Goal: Transaction & Acquisition: Purchase product/service

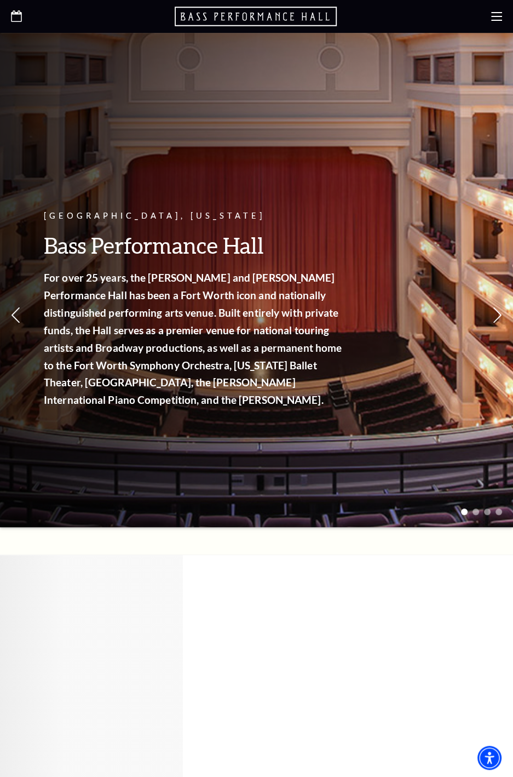
click at [495, 20] on use at bounding box center [496, 16] width 11 height 9
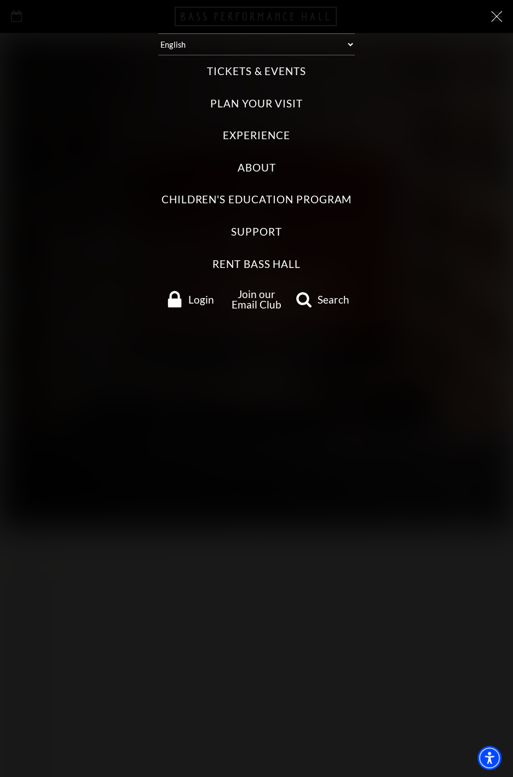
click at [197, 303] on span "Login" at bounding box center [201, 299] width 26 height 10
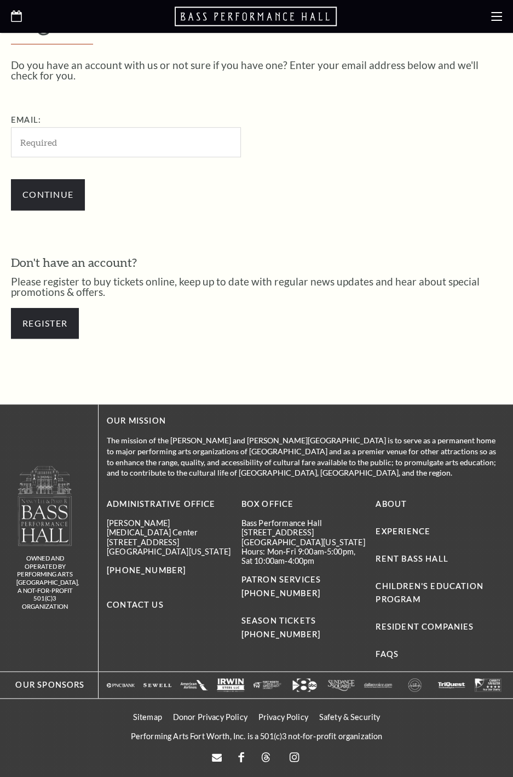
scroll to position [271, 0]
click at [85, 142] on input "Email:" at bounding box center [126, 142] width 230 height 30
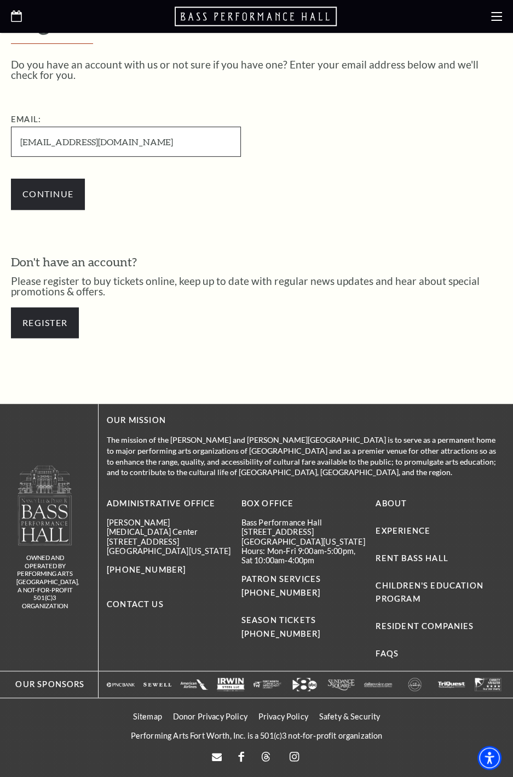
type input "Jsramirez03@hotmail.com"
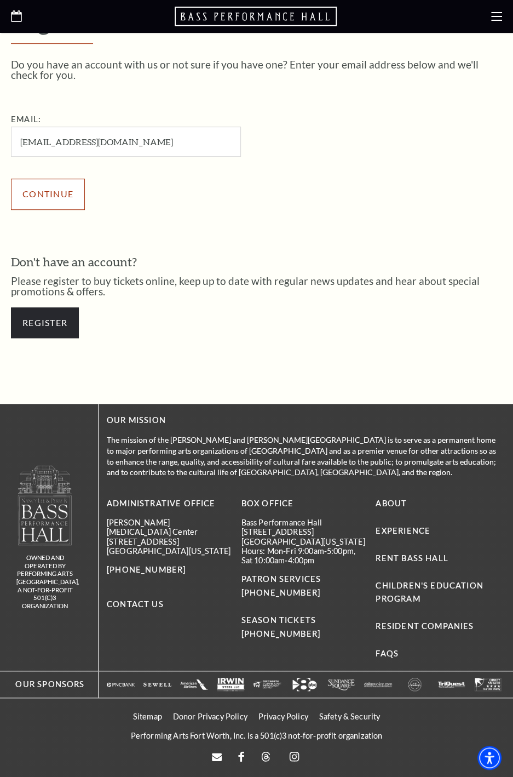
click at [48, 192] on input "Continue" at bounding box center [48, 194] width 74 height 31
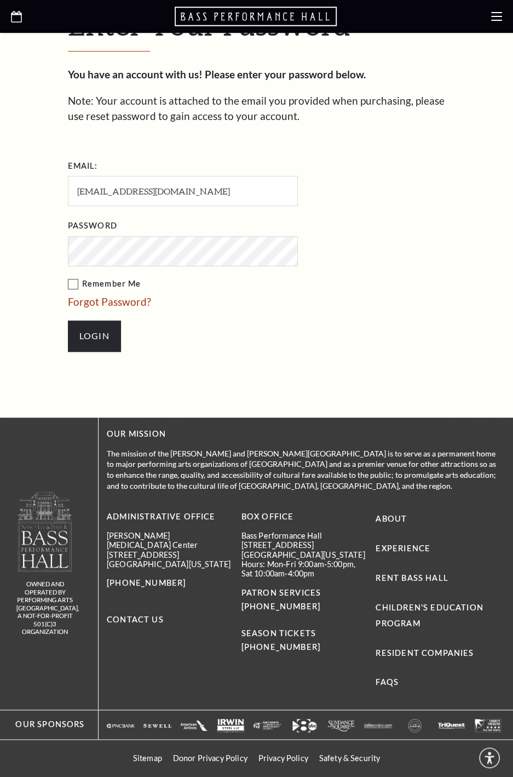
scroll to position [335, 0]
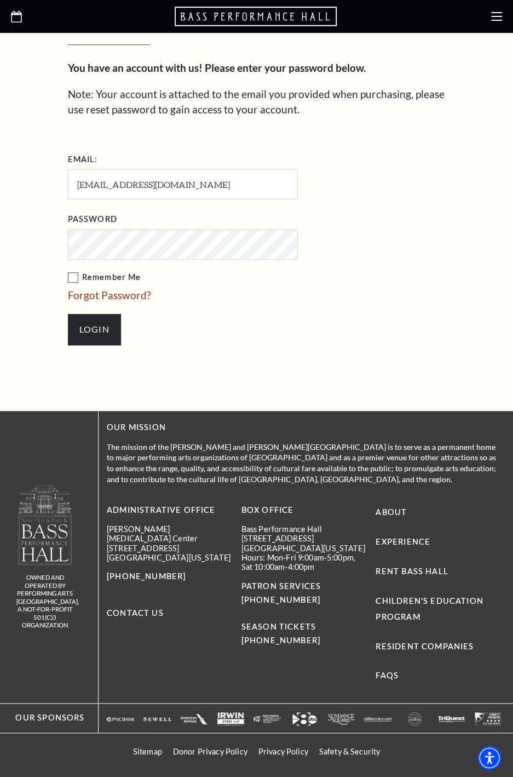
click at [72, 278] on label "Remember Me" at bounding box center [238, 278] width 340 height 14
click at [0, 0] on input "Remember Me" at bounding box center [0, 0] width 0 height 0
click at [101, 333] on input "Login" at bounding box center [94, 329] width 53 height 31
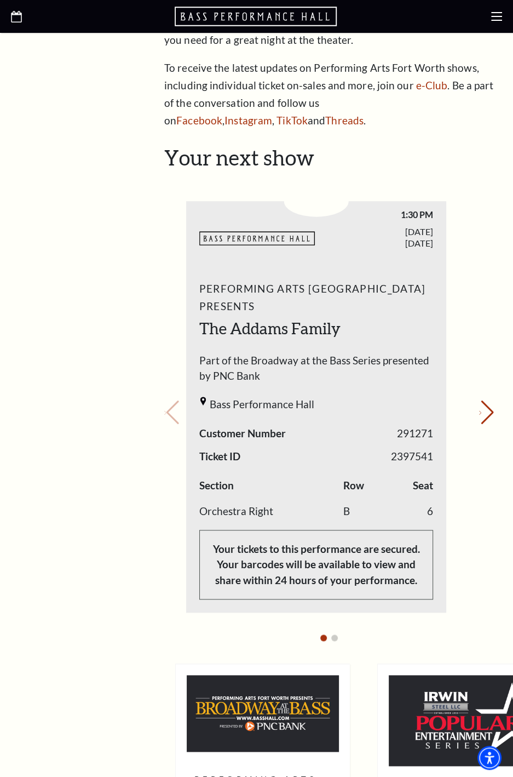
scroll to position [338, 0]
click at [479, 401] on button "Next slide." at bounding box center [486, 413] width 15 height 24
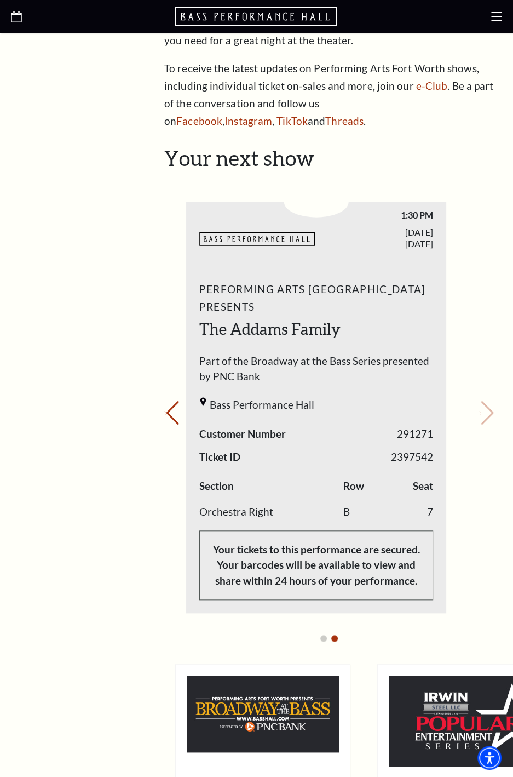
click at [479, 384] on div "Your next show Previous slide. Next slide." at bounding box center [329, 398] width 330 height 505
click at [474, 381] on div "Your next show Previous slide. Next slide." at bounding box center [329, 398] width 330 height 505
click at [171, 401] on button "Previous slide." at bounding box center [171, 413] width 15 height 24
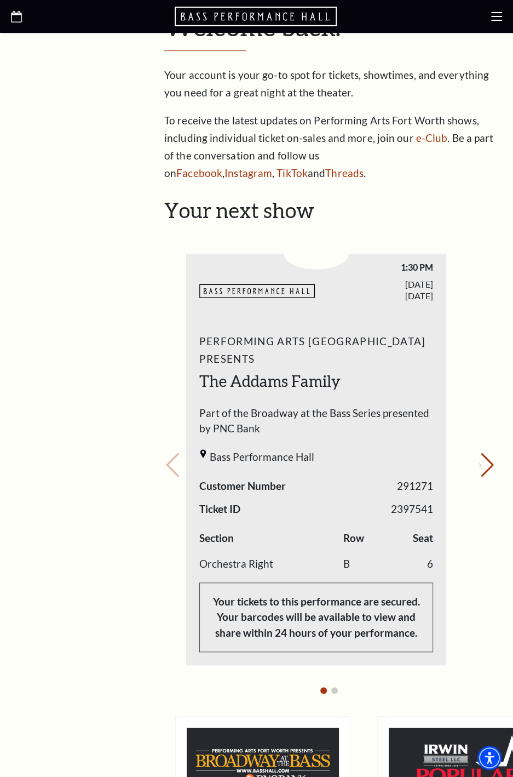
scroll to position [296, 0]
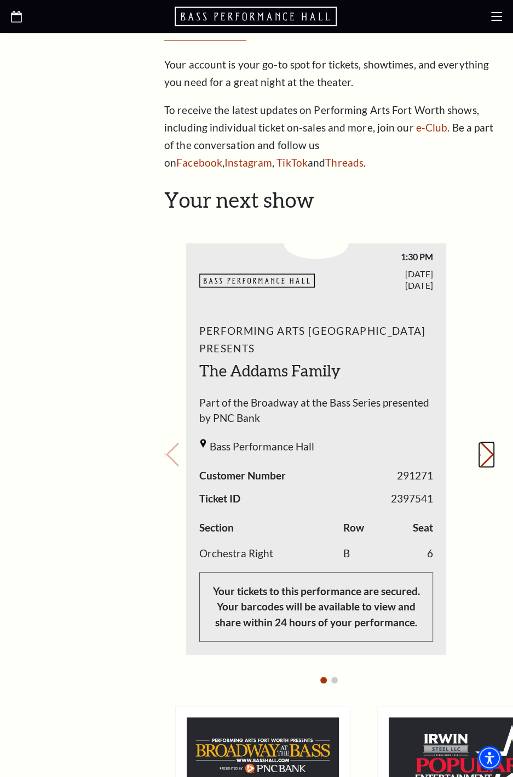
click at [479, 443] on button "Next slide." at bounding box center [486, 455] width 15 height 24
click at [491, 438] on div "Your next show Previous slide. Next slide." at bounding box center [329, 439] width 330 height 505
click at [476, 431] on div "Your next show Previous slide. Next slide." at bounding box center [329, 439] width 330 height 505
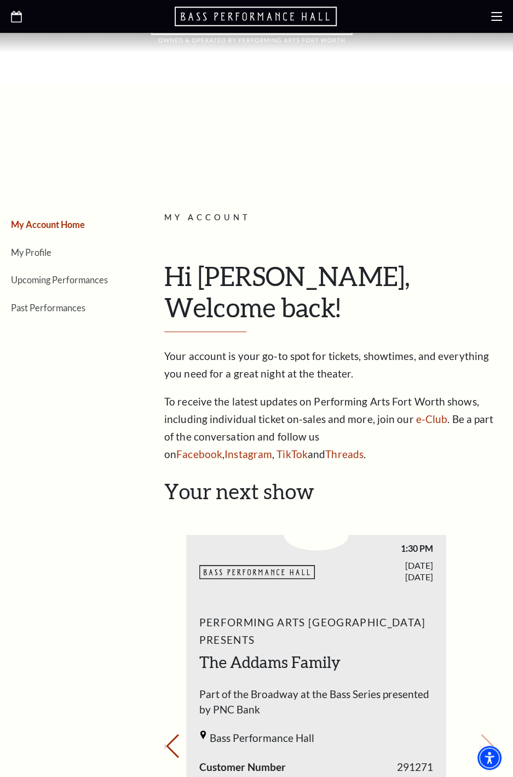
scroll to position [0, 0]
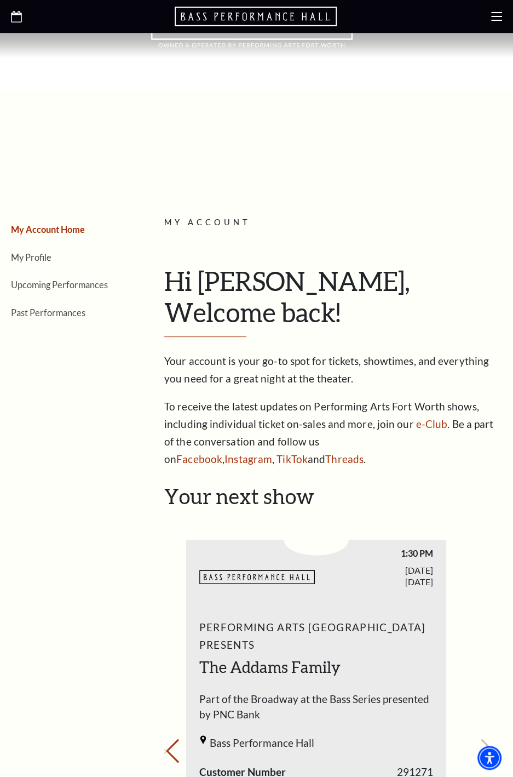
click at [64, 286] on link "Upcoming Performances" at bounding box center [59, 284] width 97 height 10
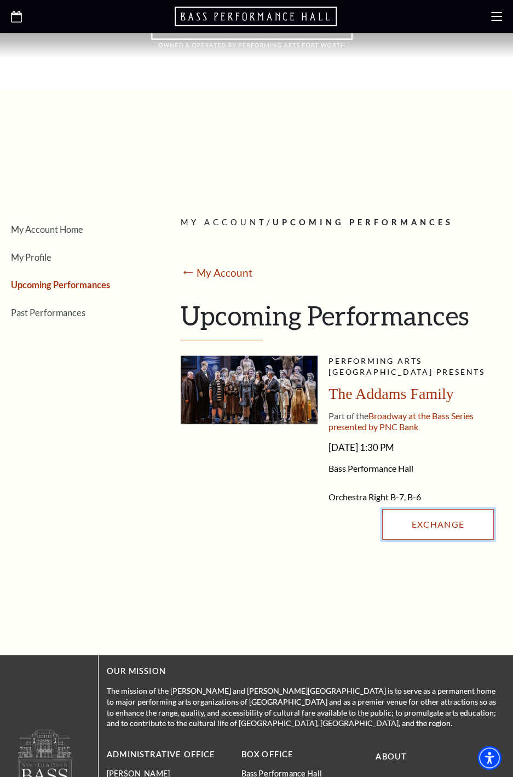
click at [448, 522] on link "Exchange" at bounding box center [438, 524] width 112 height 31
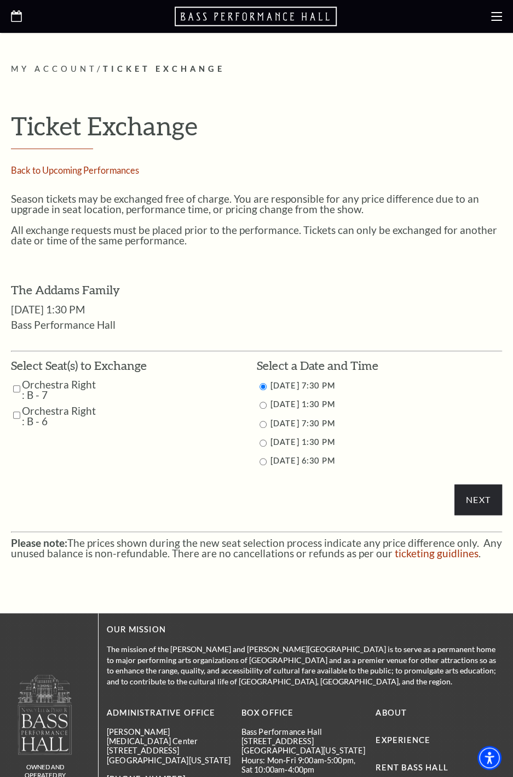
scroll to position [217, 0]
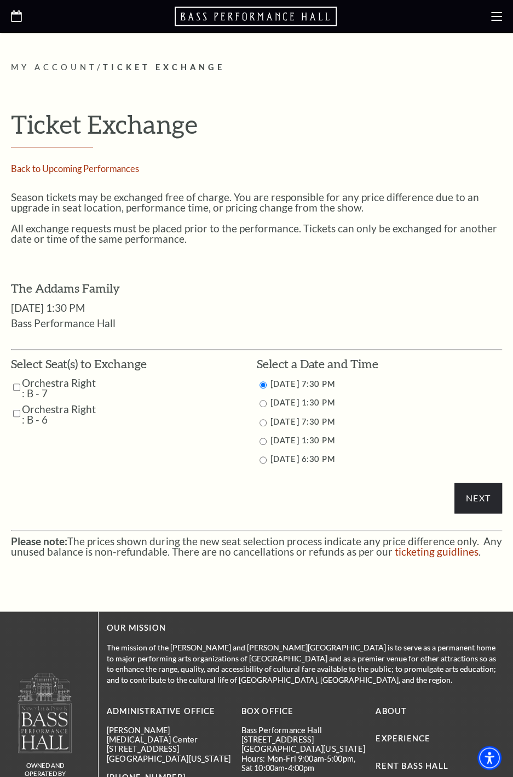
click at [325, 420] on label "10/25/2025 7:30 PM" at bounding box center [303, 421] width 65 height 9
click at [260, 422] on input "10/25/2025 7:30 PM" at bounding box center [263, 422] width 7 height 7
radio input "true"
click at [477, 502] on input "Next" at bounding box center [479, 498] width 48 height 31
click at [49, 382] on label "Orchestra Right : B - 7" at bounding box center [59, 388] width 75 height 21
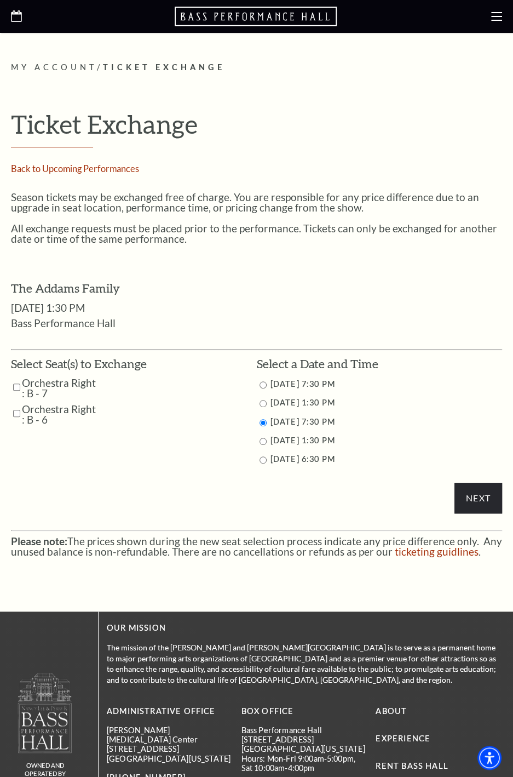
click at [16, 389] on input "Orchestra Right : B - 7" at bounding box center [16, 387] width 7 height 19
checkbox input "true"
click at [17, 413] on input "Orchestra Right : B - 6" at bounding box center [16, 413] width 7 height 19
checkbox input "true"
click at [472, 491] on input "Next" at bounding box center [479, 498] width 48 height 31
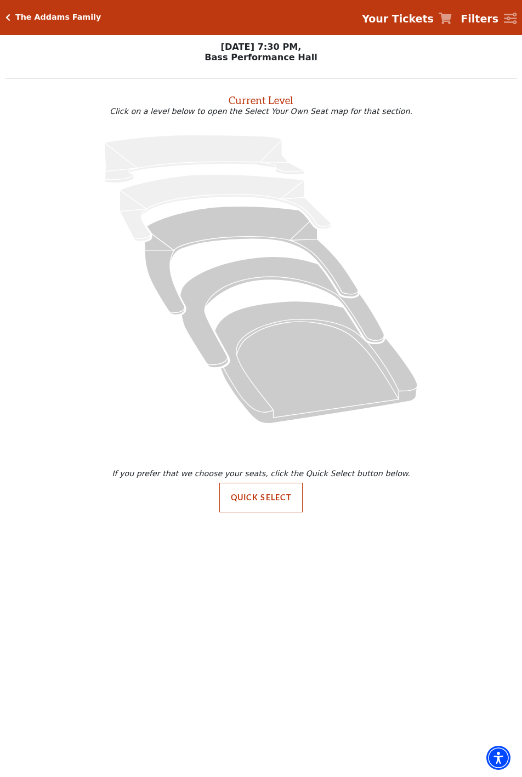
click at [318, 392] on icon "Orchestra / Parterre Circle - Seats Available: 110" at bounding box center [316, 362] width 203 height 122
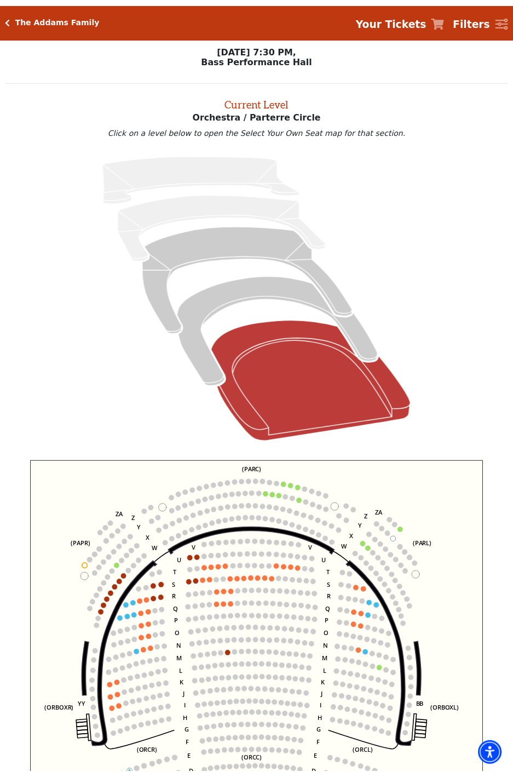
scroll to position [42, 0]
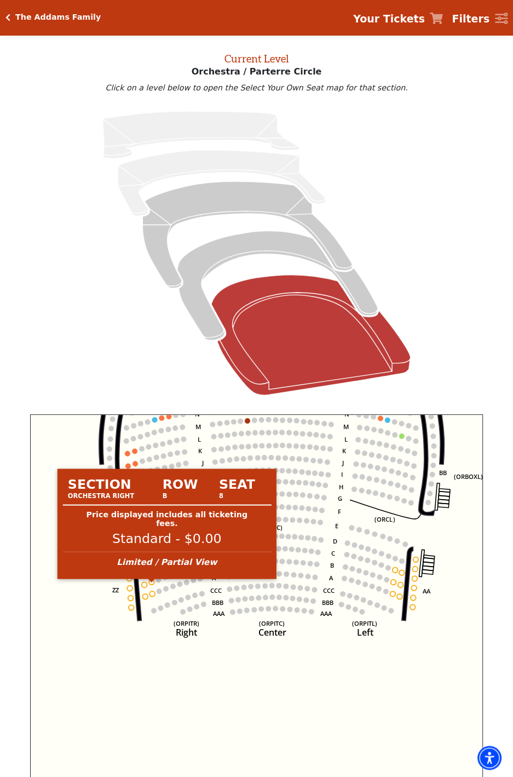
click at [149, 585] on circle at bounding box center [151, 581] width 5 height 5
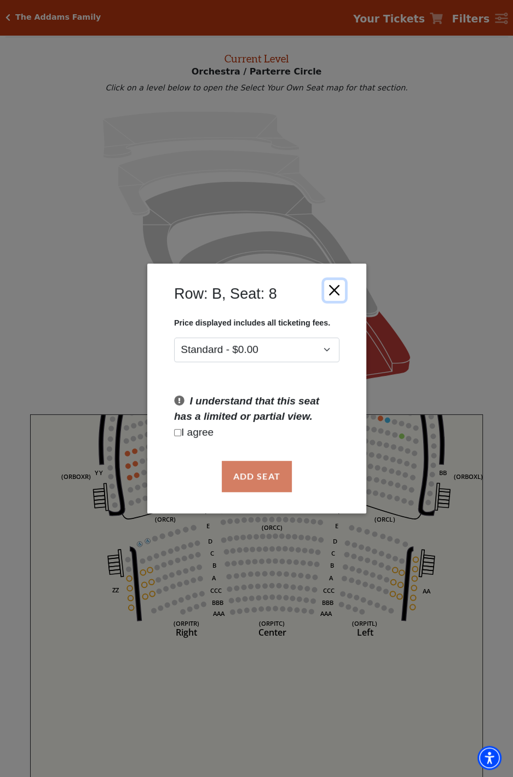
click at [334, 293] on button "Close" at bounding box center [334, 290] width 21 height 21
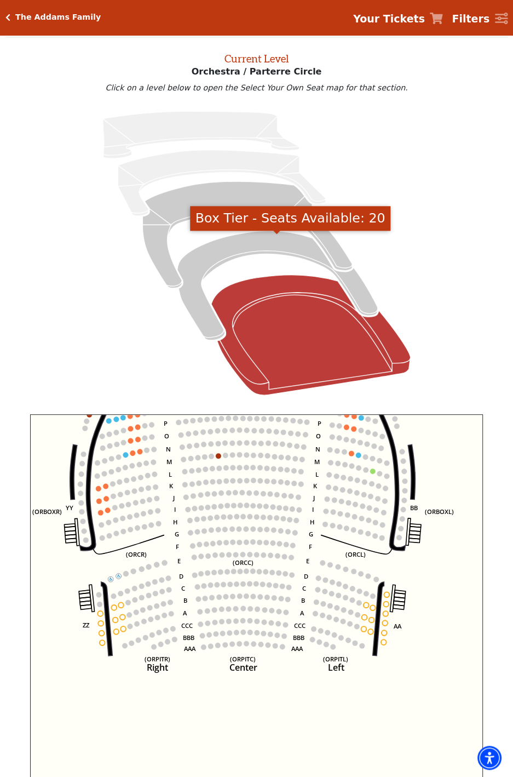
click at [255, 250] on icon "Box Tier - Seats Available: 20" at bounding box center [278, 285] width 201 height 109
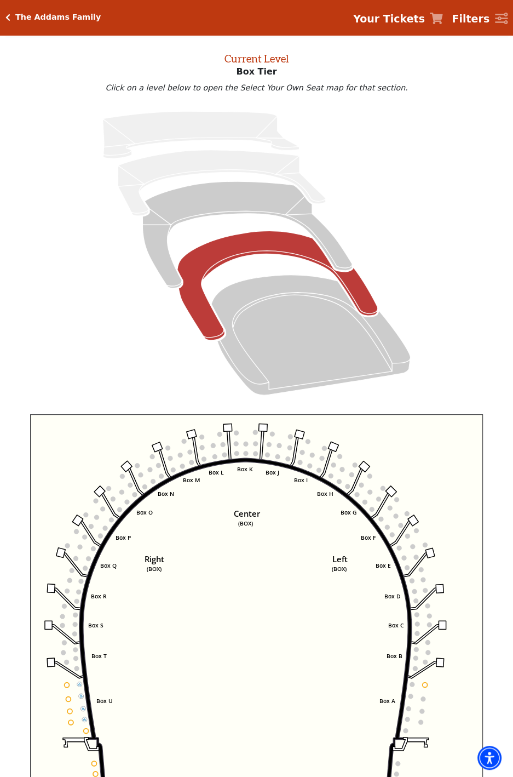
click at [254, 198] on icon "Mezzanine - Seats Available: 200" at bounding box center [247, 234] width 210 height 107
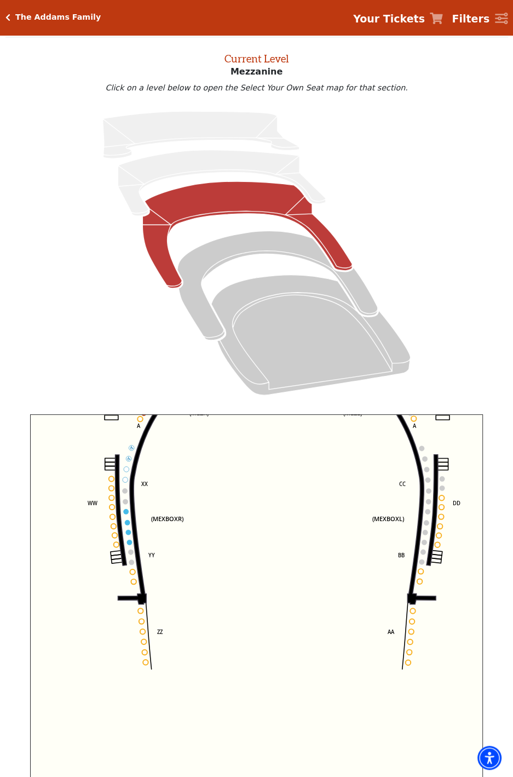
click at [122, 516] on icon "Center (MEZC) Right (MEZR) Left (MEZL) (MEXBOXR) (MEXBOXL) XX WW CC DD YY BB ZZ…" at bounding box center [256, 623] width 453 height 418
click at [9, 16] on icon "Click here to go back to filters" at bounding box center [7, 18] width 5 height 8
click at [17, 21] on h5 "The Addams Family" at bounding box center [57, 17] width 85 height 9
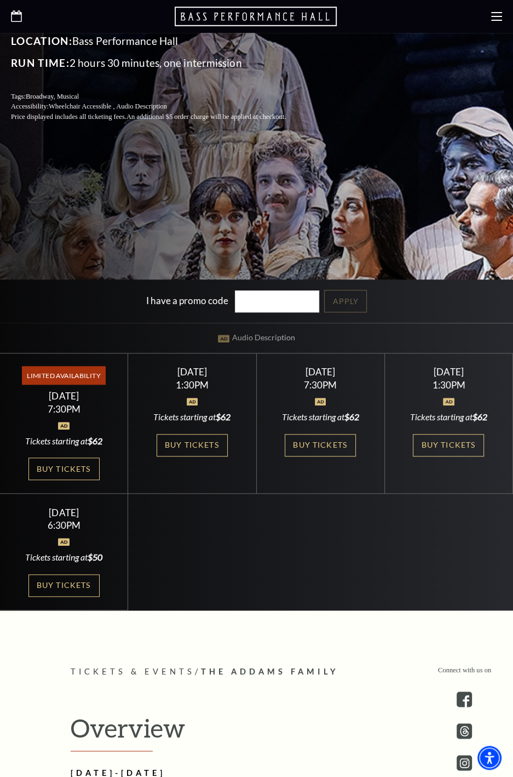
scroll to position [376, 0]
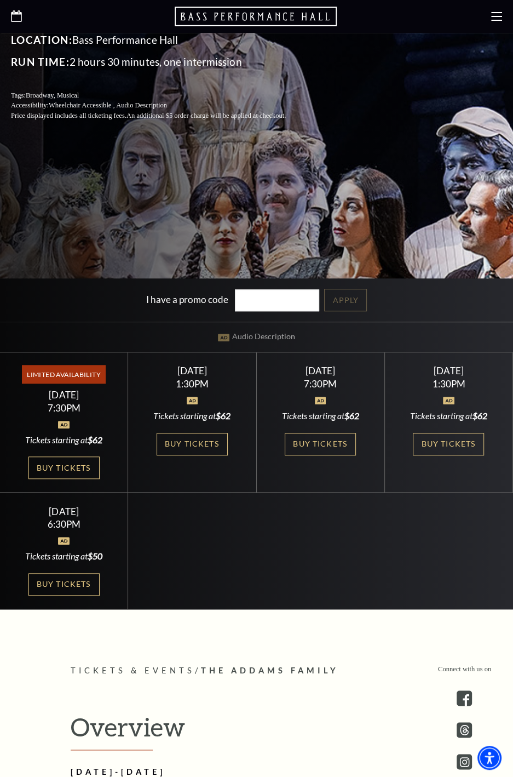
click at [191, 446] on link "Buy Tickets" at bounding box center [192, 444] width 71 height 22
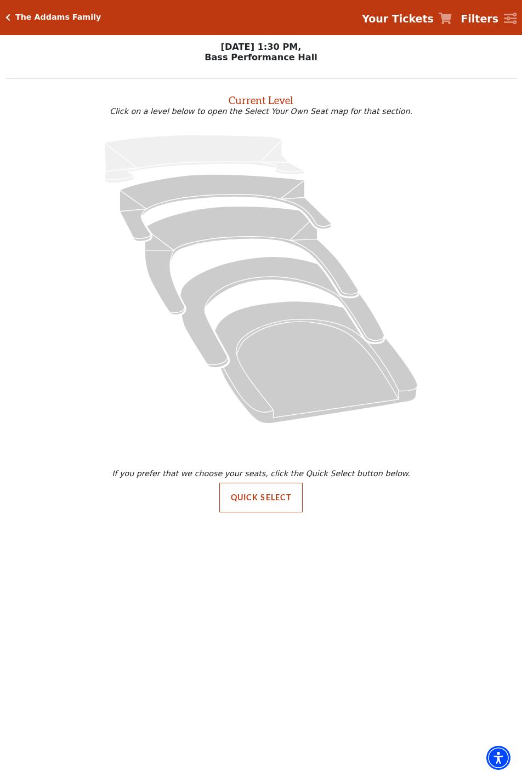
click at [312, 387] on icon "Orchestra / Parterre Circle - Seats Available: 96" at bounding box center [316, 362] width 203 height 122
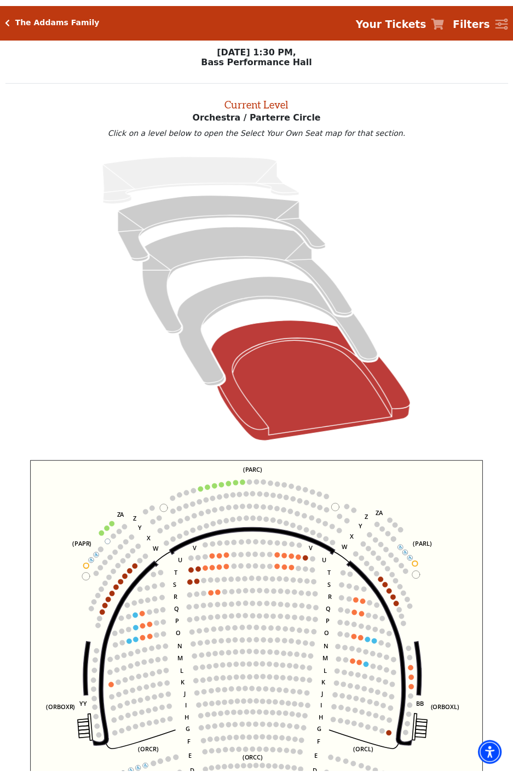
scroll to position [42, 0]
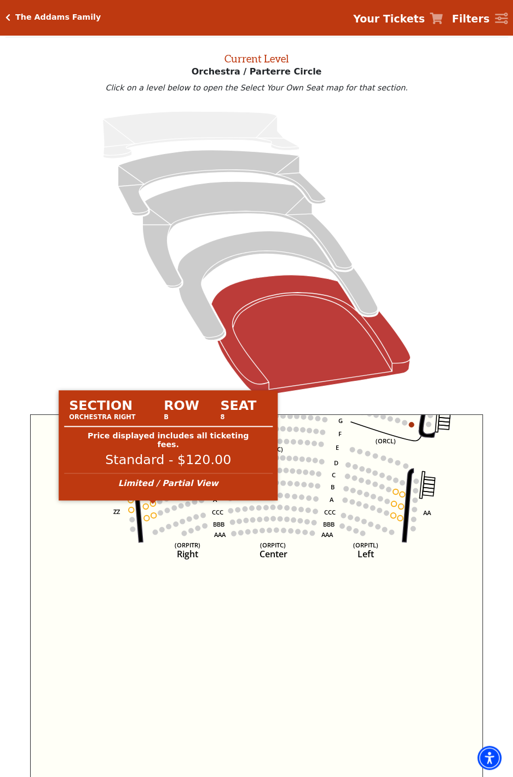
click at [151, 510] on icon "Left (ORPITL) Right (ORPITR) Center (ORPITC) ZZ AA YY BB ZA ZA (ORCL) (ORCR) (O…" at bounding box center [256, 623] width 453 height 418
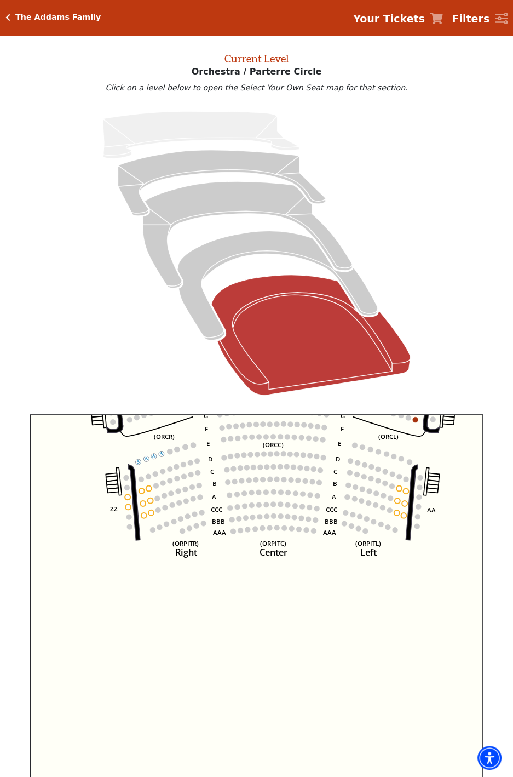
click at [151, 510] on icon "Left (ORPITL) Right (ORPITR) Center (ORPITC) ZZ AA YY BB ZA ZA (ORCL) (ORCR) (O…" at bounding box center [256, 623] width 453 height 418
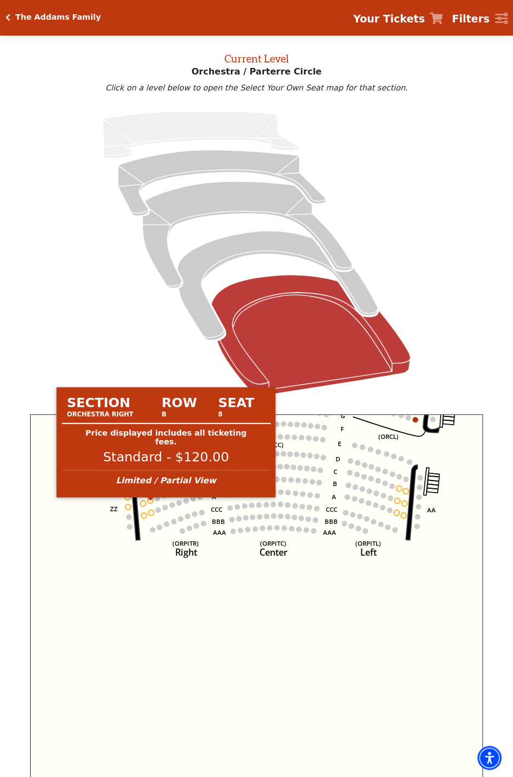
click at [149, 504] on circle at bounding box center [150, 500] width 5 height 5
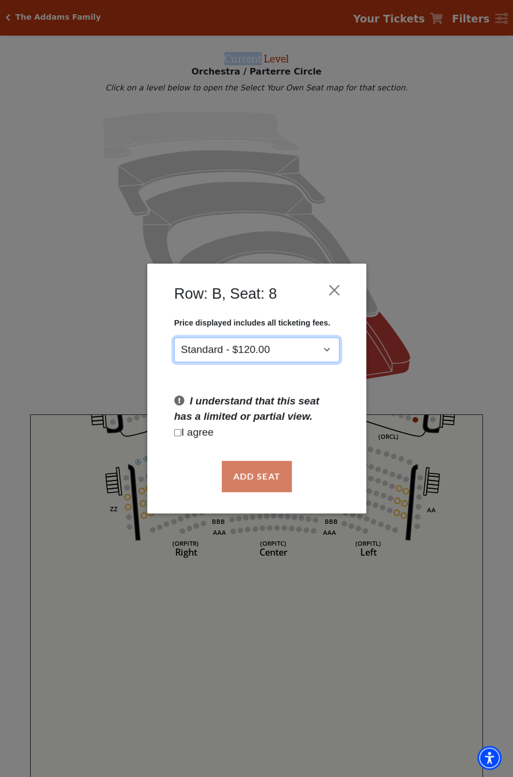
click at [301, 350] on select "Standard - $120.00" at bounding box center [256, 350] width 165 height 25
click at [333, 291] on button "Close" at bounding box center [334, 290] width 21 height 21
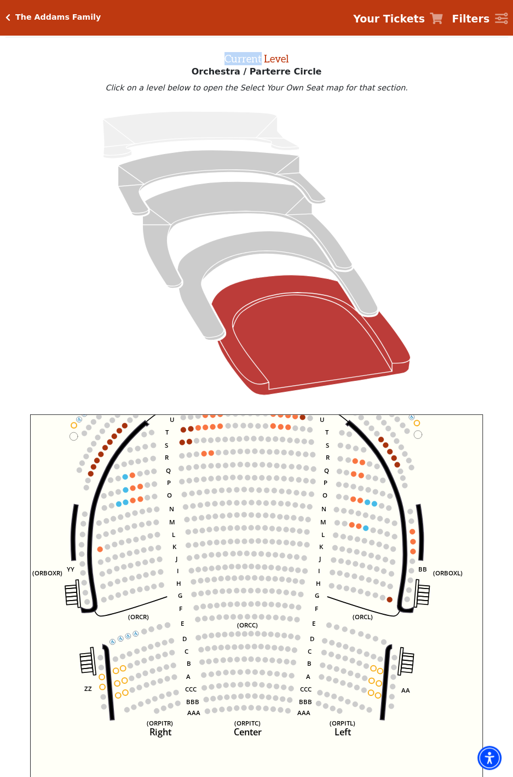
click at [439, 505] on icon "Left (ORPITL) Right (ORPITR) Center (ORPITC) ZZ AA YY BB ZA ZA (ORCL) (ORCR) (O…" at bounding box center [256, 623] width 453 height 418
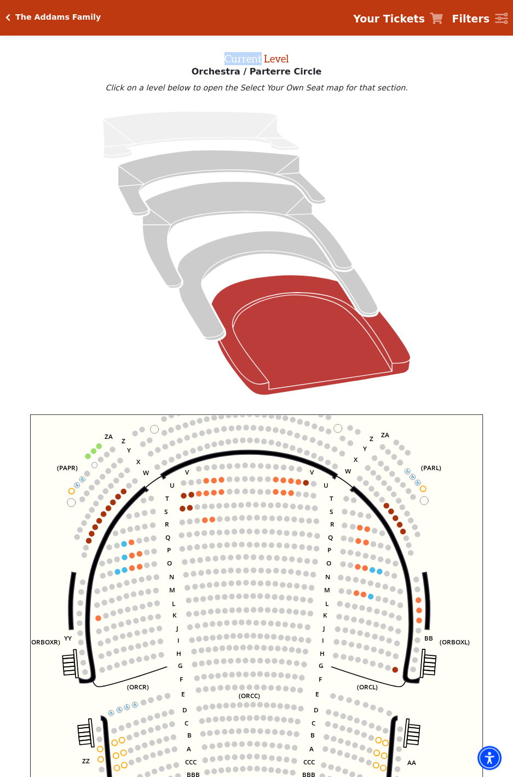
click at [400, 536] on icon "Left (ORPITL) Right (ORPITR) Center (ORPITC) ZZ AA YY BB ZA ZA (ORCL) (ORCR) (O…" at bounding box center [256, 623] width 453 height 418
click at [402, 527] on circle at bounding box center [399, 524] width 5 height 5
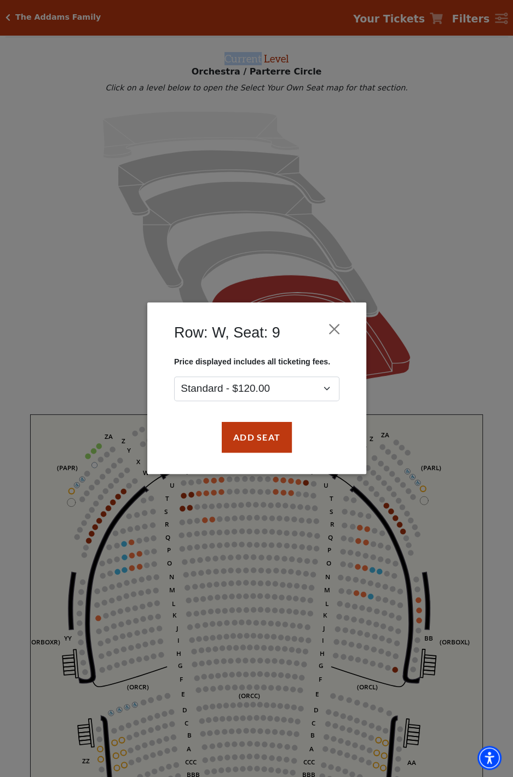
click at [399, 530] on div "Row: W, Seat: 9 Price displayed includes all ticketing fees. Standard - $120.00…" at bounding box center [256, 388] width 513 height 777
click at [333, 331] on button "Close" at bounding box center [334, 329] width 21 height 21
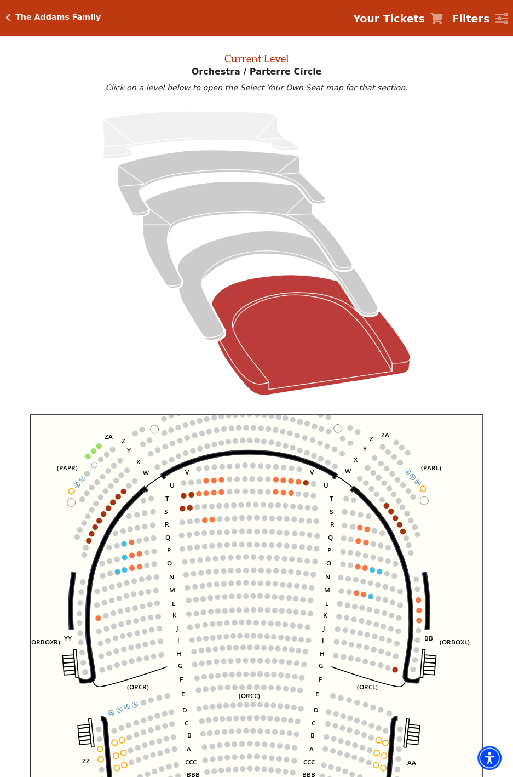
click at [379, 574] on circle at bounding box center [379, 571] width 5 height 5
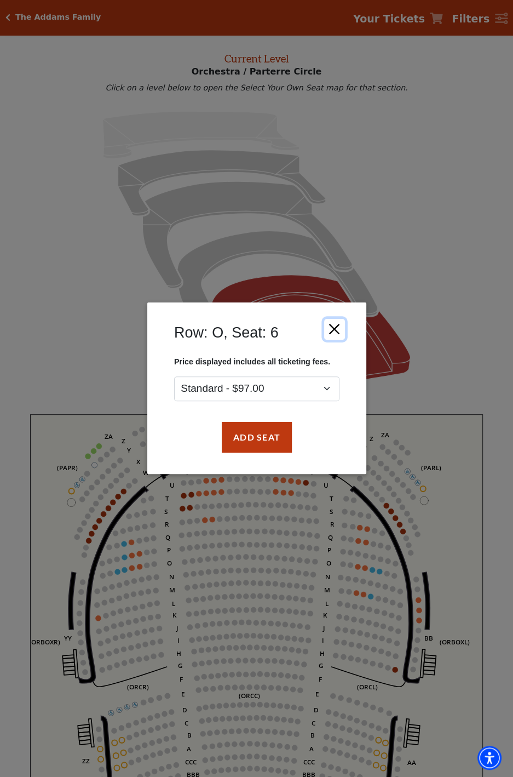
click at [338, 333] on button "Close" at bounding box center [334, 329] width 21 height 21
click at [336, 333] on button "Close" at bounding box center [334, 329] width 21 height 21
click at [335, 333] on button "Close" at bounding box center [334, 329] width 21 height 21
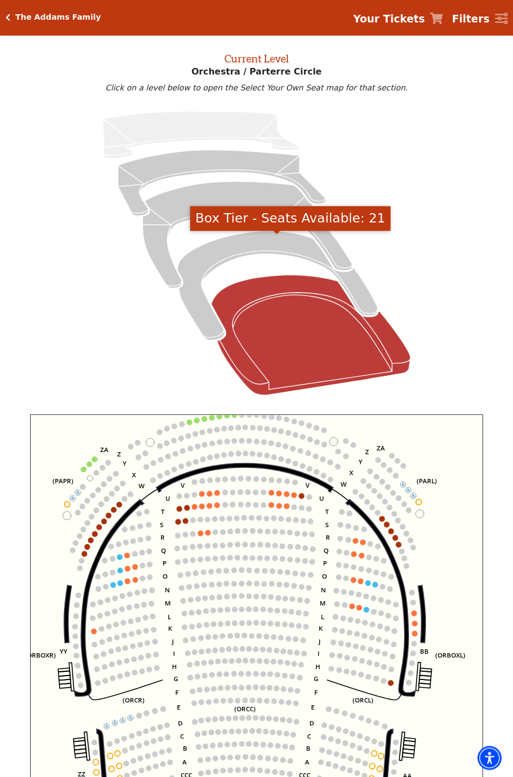
click at [357, 299] on icon "Box Tier - Seats Available: 21" at bounding box center [278, 285] width 201 height 109
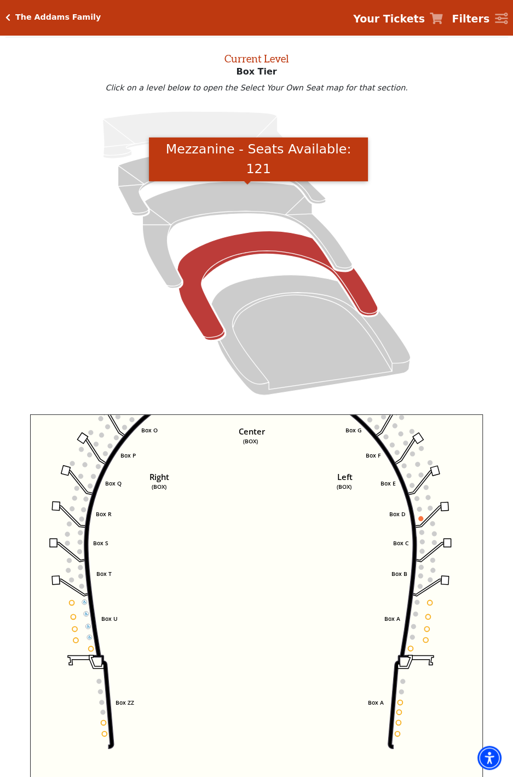
click at [260, 209] on icon "Mezzanine - Seats Available: 121" at bounding box center [247, 234] width 210 height 107
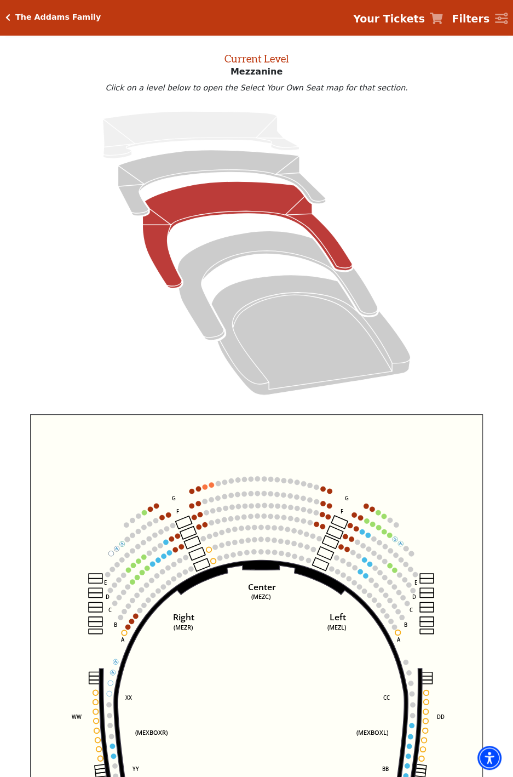
click at [236, 155] on icon "Lower Gallery - Seats Available: 211" at bounding box center [222, 183] width 208 height 66
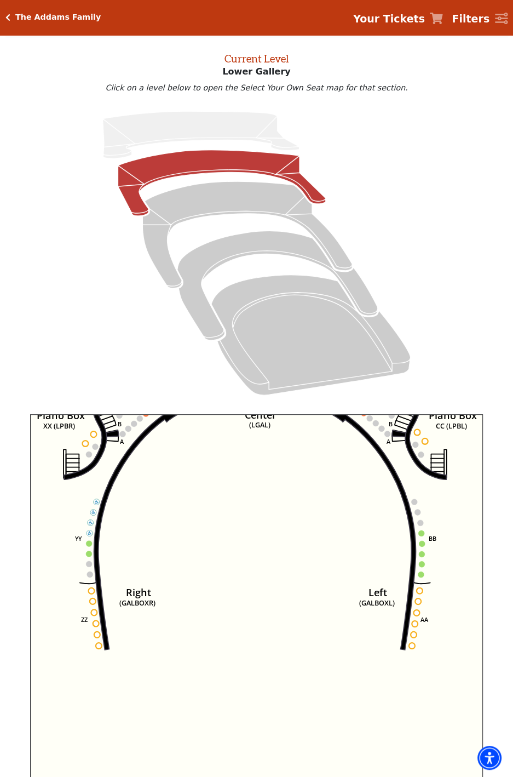
click at [448, 547] on icon "Right (GALBOXR) E D C B A E D C B A YY ZZ Left (GALBOXL) BB AA Center Lower Pia…" at bounding box center [256, 623] width 453 height 418
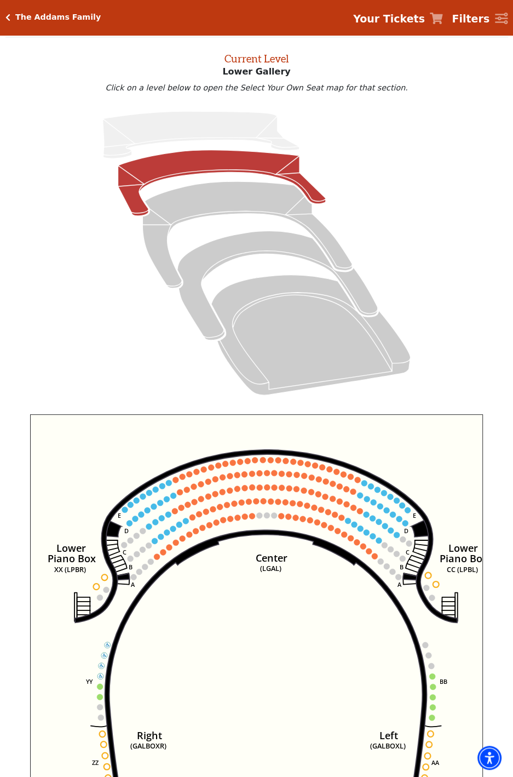
click at [25, 21] on h5 "The Addams Family" at bounding box center [57, 17] width 85 height 9
click at [12, 22] on div "The Addams Family" at bounding box center [55, 17] width 91 height 9
click at [14, 15] on div "The Addams Family" at bounding box center [55, 17] width 91 height 9
click at [9, 20] on icon "Click here to go back to filters" at bounding box center [7, 18] width 5 height 8
click at [21, 21] on h5 "The Addams Family" at bounding box center [57, 17] width 85 height 9
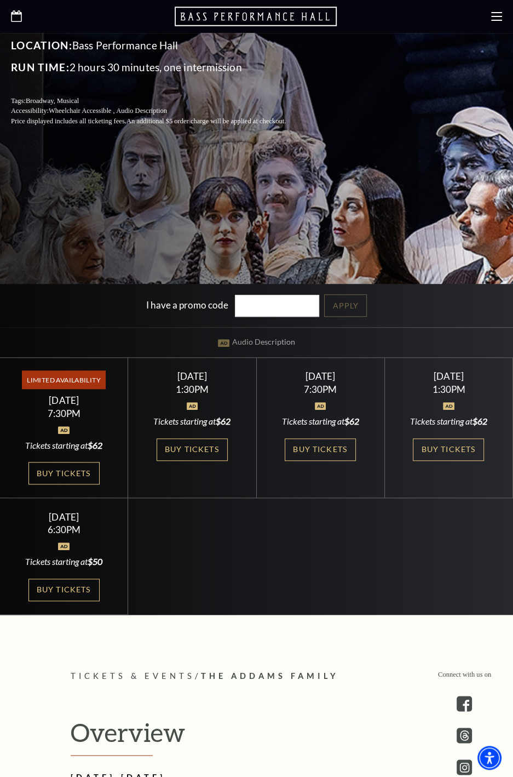
scroll to position [369, 0]
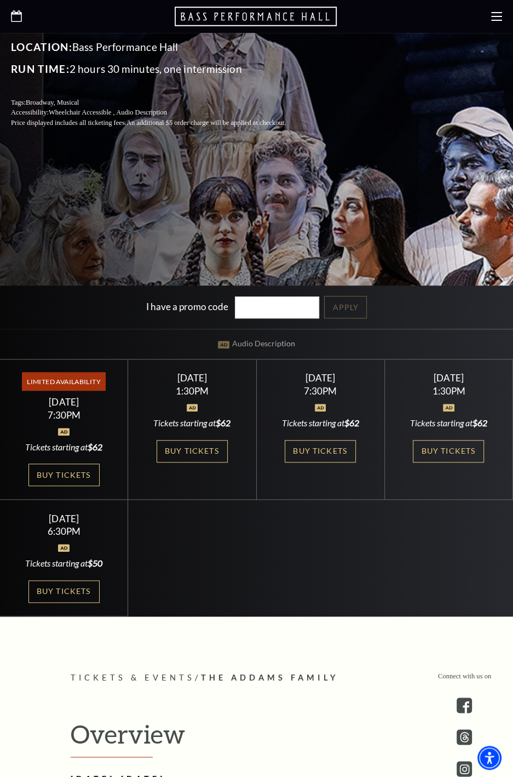
click at [441, 451] on link "Buy Tickets" at bounding box center [448, 451] width 71 height 22
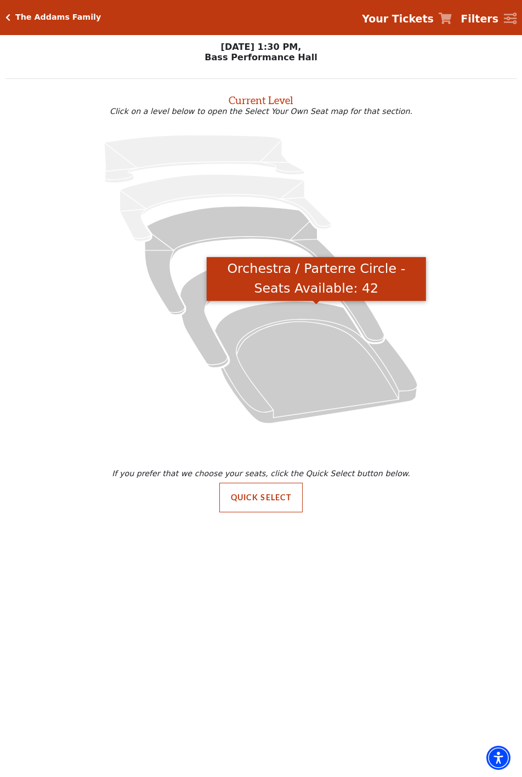
click at [327, 376] on icon "Orchestra / Parterre Circle - Seats Available: 42" at bounding box center [316, 362] width 203 height 122
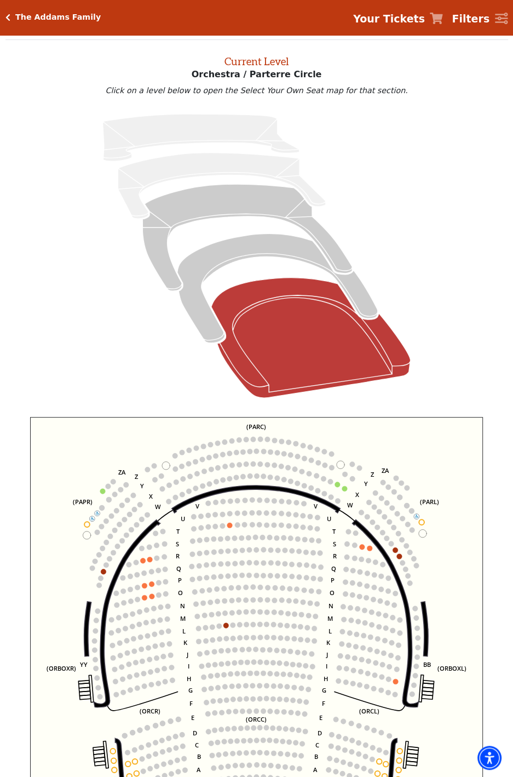
scroll to position [42, 0]
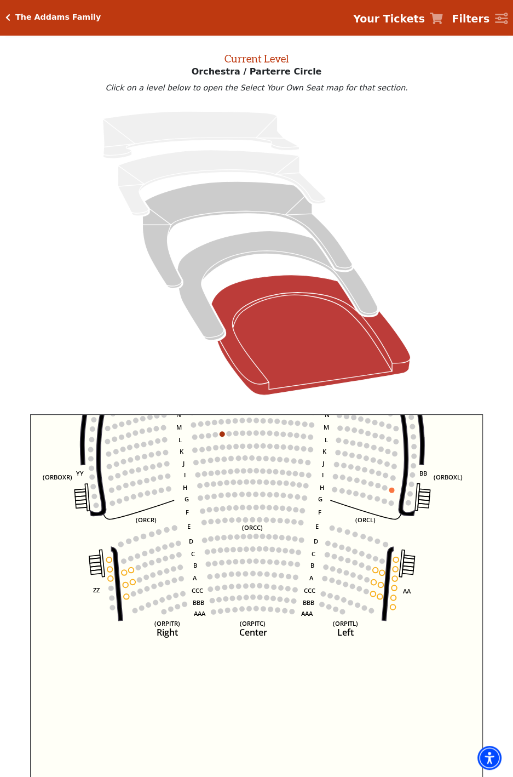
click at [393, 563] on use "Seat Selected" at bounding box center [396, 560] width 6 height 6
click at [396, 562] on circle at bounding box center [395, 559] width 5 height 5
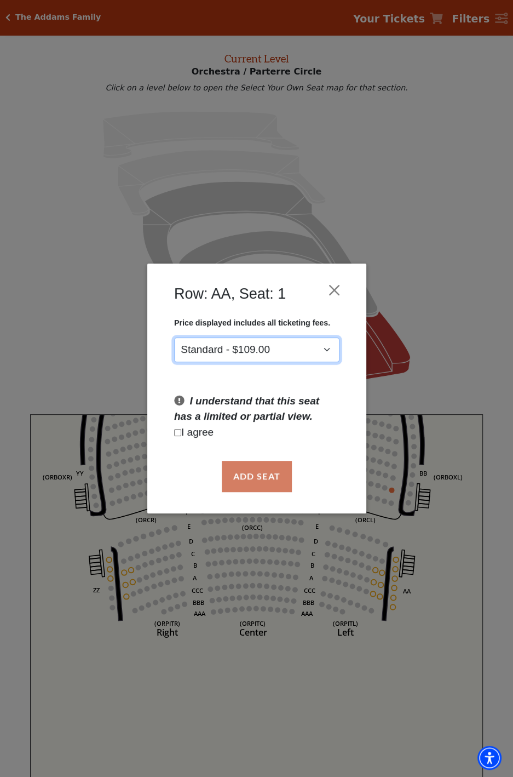
click at [299, 355] on select "Standard - $109.00" at bounding box center [256, 350] width 165 height 25
click at [333, 299] on button "Close" at bounding box center [334, 290] width 21 height 21
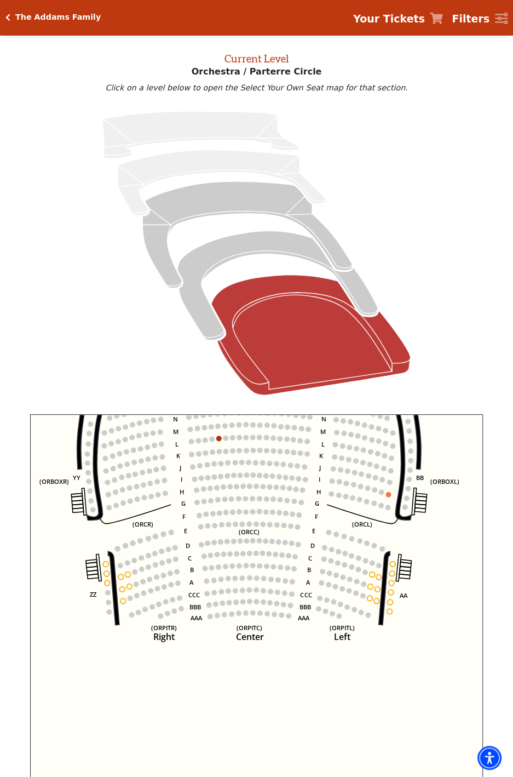
click at [393, 567] on circle at bounding box center [392, 563] width 5 height 5
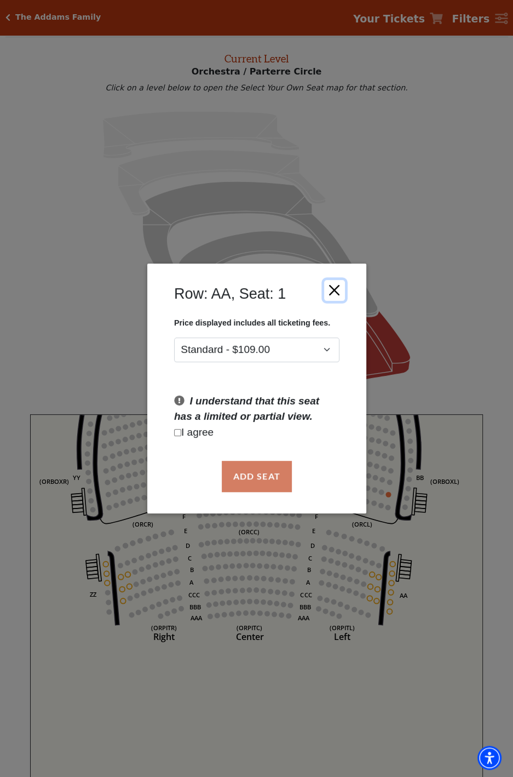
click at [333, 291] on button "Close" at bounding box center [334, 290] width 21 height 21
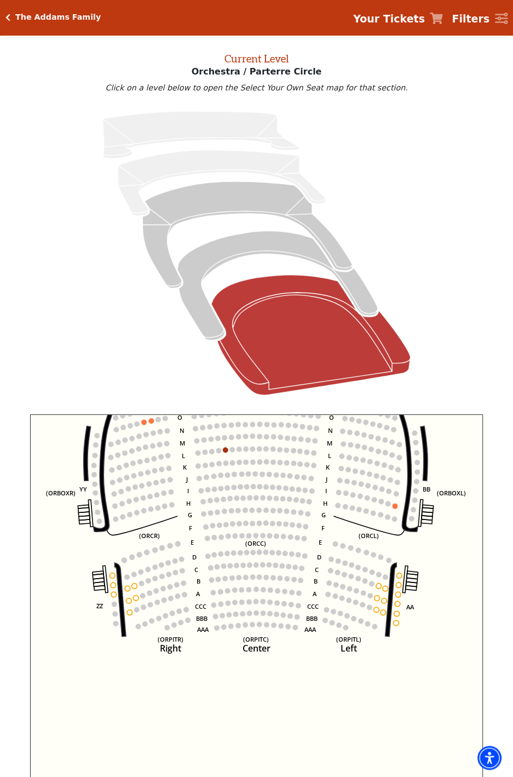
click at [116, 762] on icon "Left (ORPITL) Right (ORPITR) Center (ORPITC) ZZ AA YY BB ZA ZA (ORCL) (ORCR) (O…" at bounding box center [256, 623] width 453 height 418
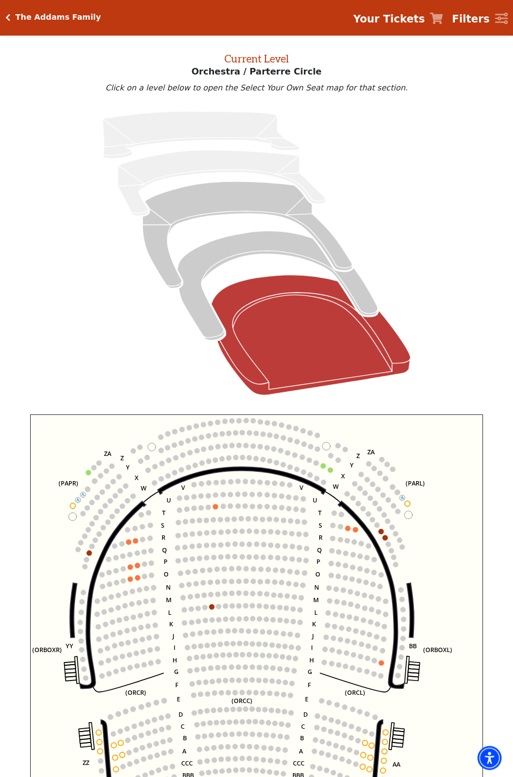
click at [380, 534] on circle at bounding box center [381, 531] width 5 height 5
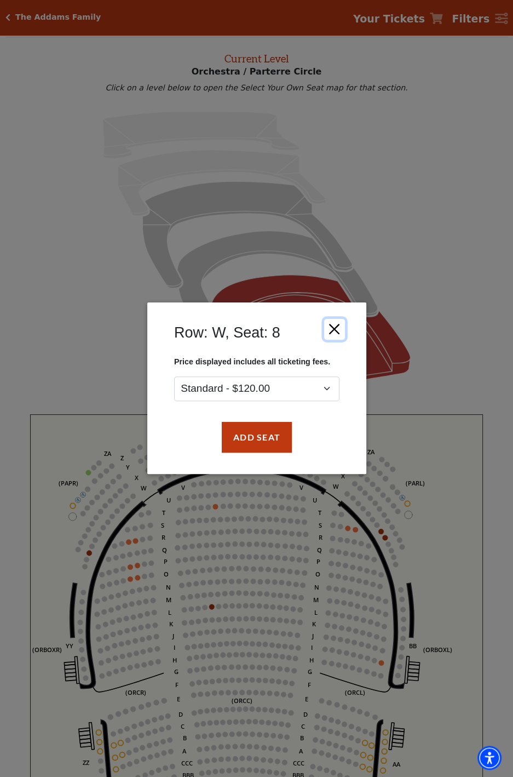
click at [333, 333] on button "Close" at bounding box center [334, 329] width 21 height 21
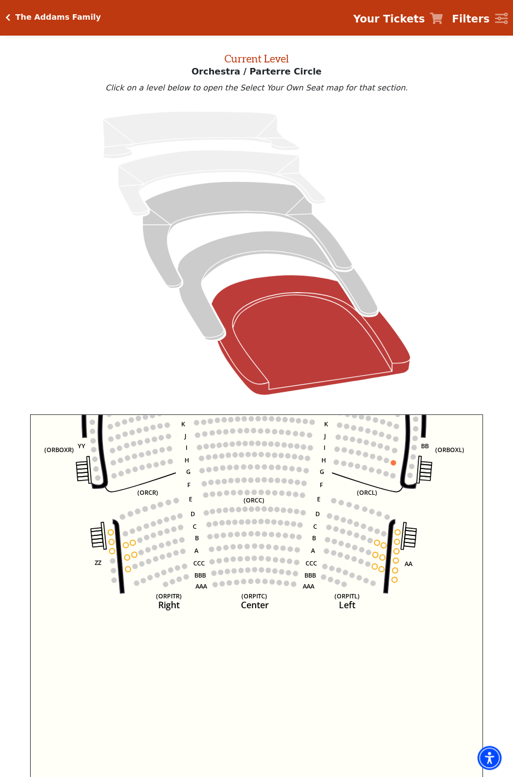
click at [398, 545] on circle at bounding box center [396, 541] width 5 height 5
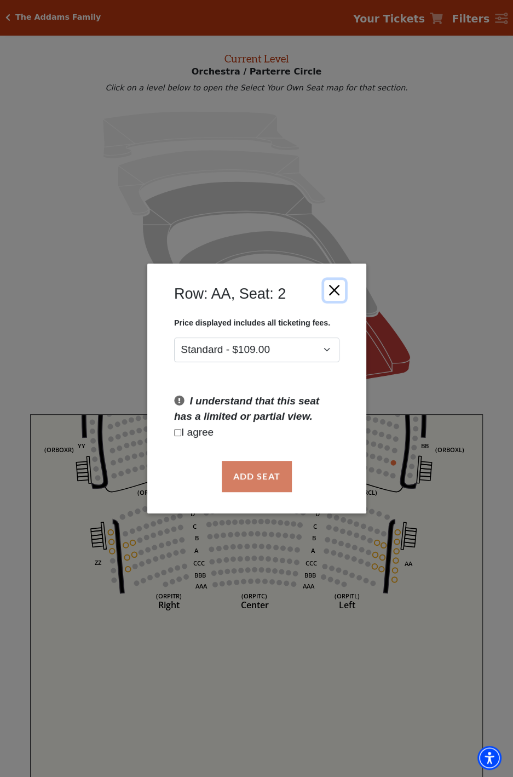
click at [333, 294] on button "Close" at bounding box center [334, 290] width 21 height 21
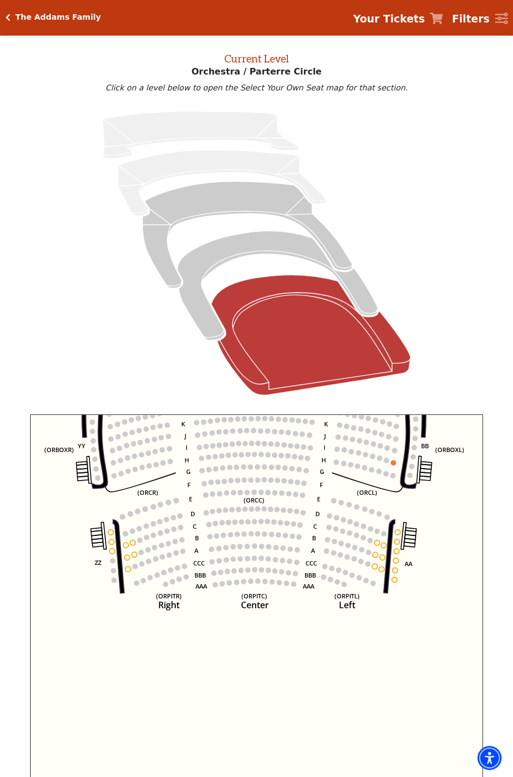
click at [397, 535] on use "Seat Selected" at bounding box center [398, 532] width 6 height 6
click at [399, 535] on use "Seat Selected" at bounding box center [398, 532] width 6 height 6
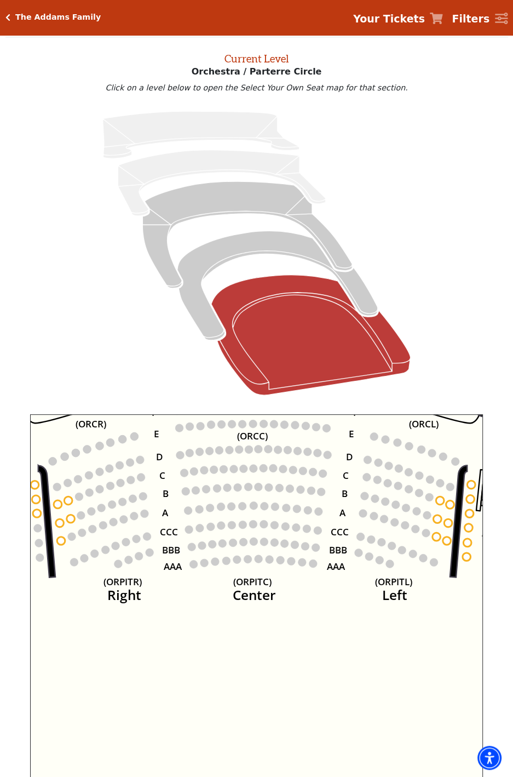
click at [471, 489] on circle at bounding box center [471, 485] width 8 height 8
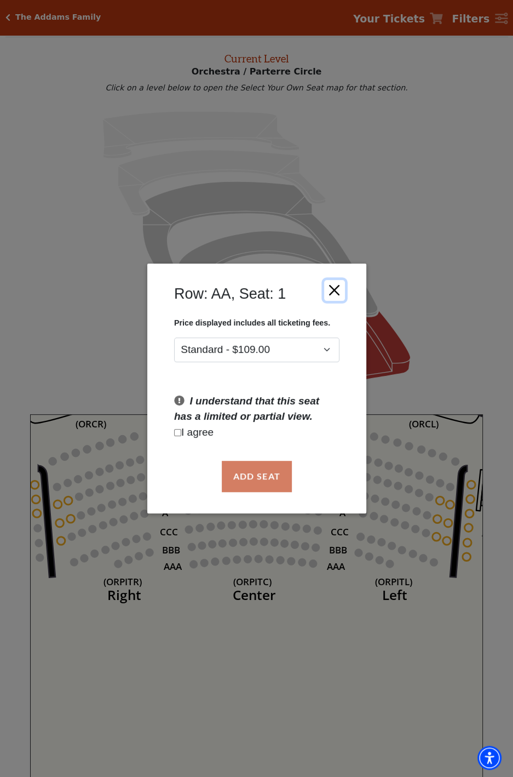
click at [333, 299] on button "Close" at bounding box center [334, 290] width 21 height 21
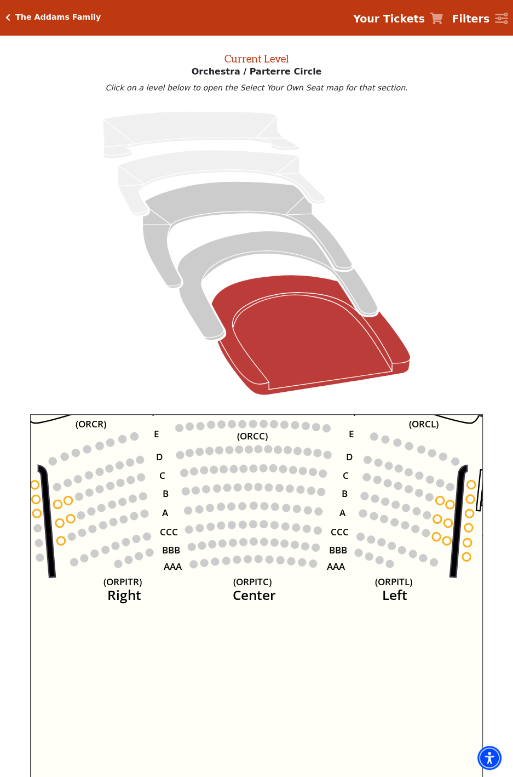
click at [411, 744] on icon "Left (ORPITL) Right (ORPITR) Center (ORPITC) ZZ AA YY BB ZA ZA (ORCL) (ORCR) (O…" at bounding box center [256, 623] width 453 height 418
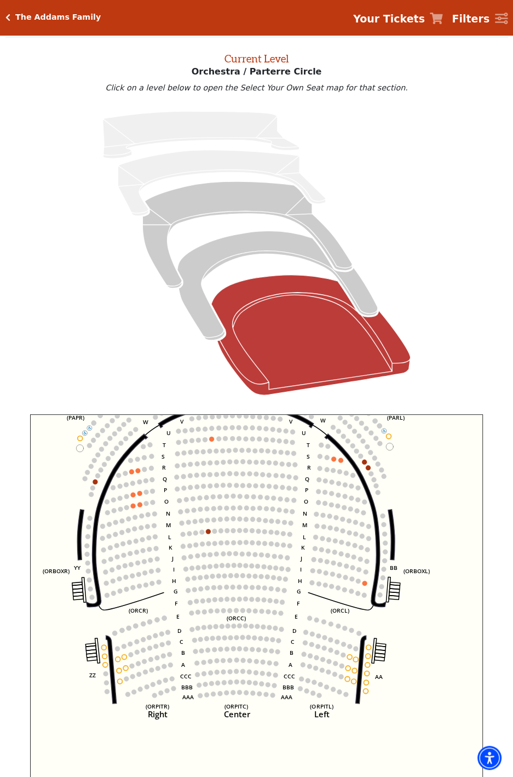
click at [36, 21] on h5 "The Addams Family" at bounding box center [57, 17] width 85 height 9
click at [7, 17] on icon "Click here to go back to filters" at bounding box center [7, 18] width 5 height 8
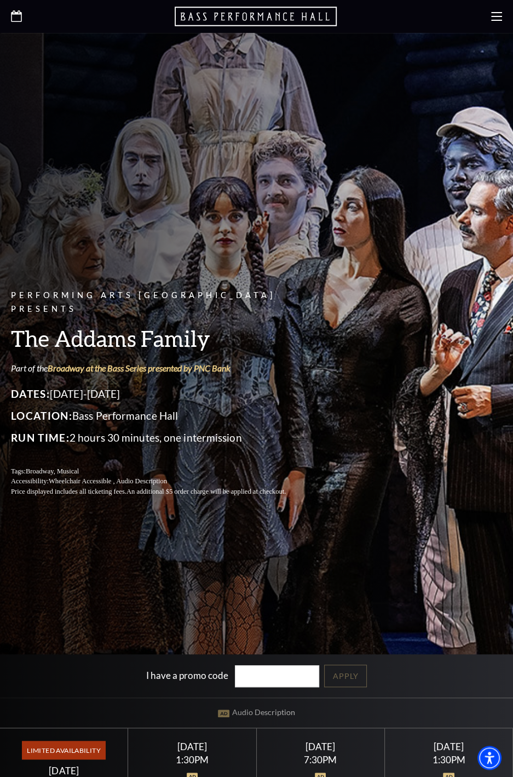
click at [16, 20] on icon at bounding box center [16, 16] width 11 height 12
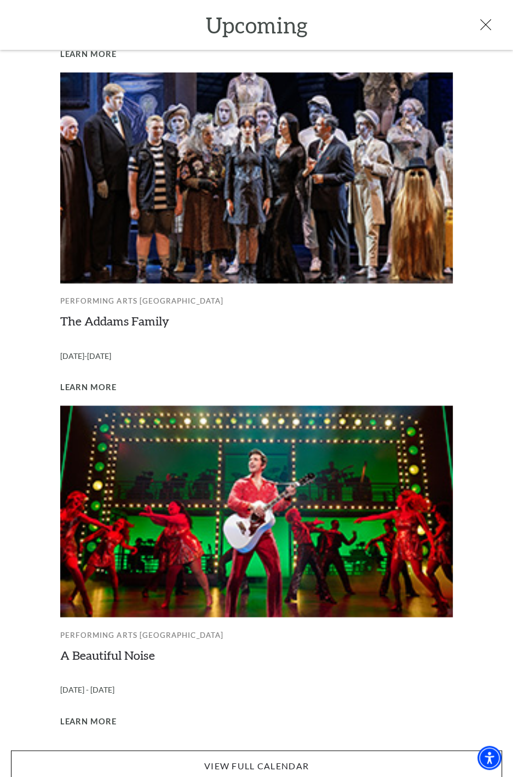
scroll to position [293, 0]
click at [353, 393] on div "Texas Ballet Theater Peter Pan October 3-5, 2025 Learn More Performing Arts For…" at bounding box center [256, 93] width 491 height 1376
click at [351, 409] on img at bounding box center [256, 510] width 393 height 211
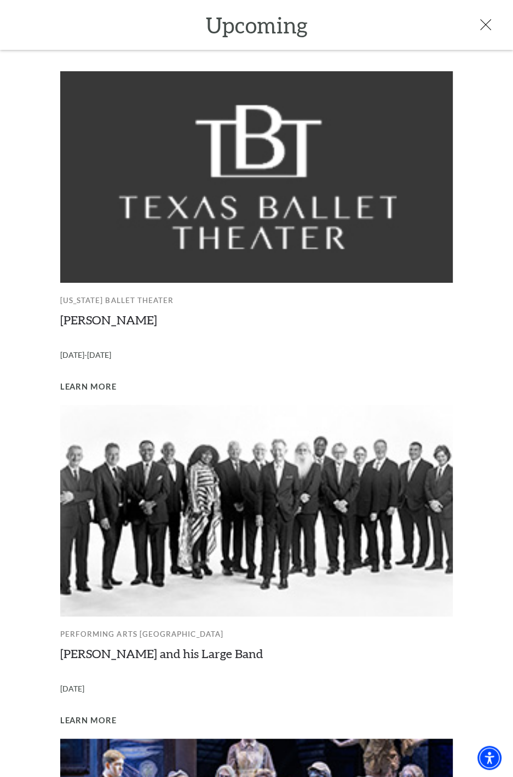
scroll to position [0, 0]
click at [481, 27] on icon at bounding box center [486, 24] width 11 height 11
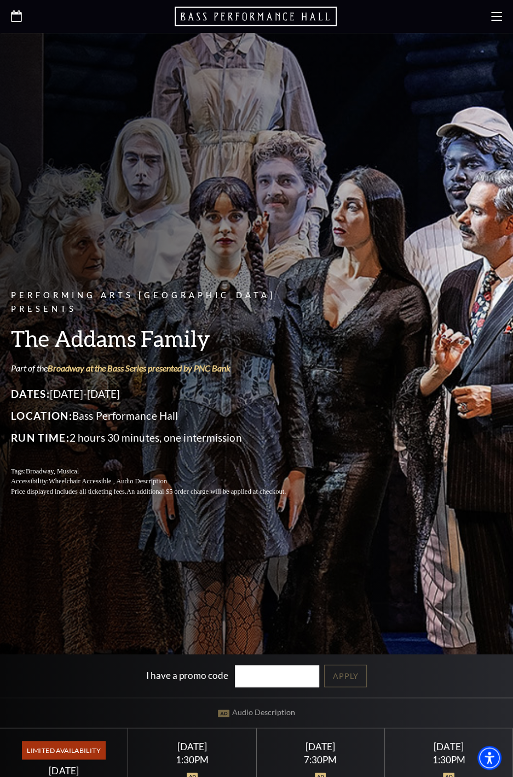
click at [493, 19] on icon at bounding box center [496, 16] width 11 height 11
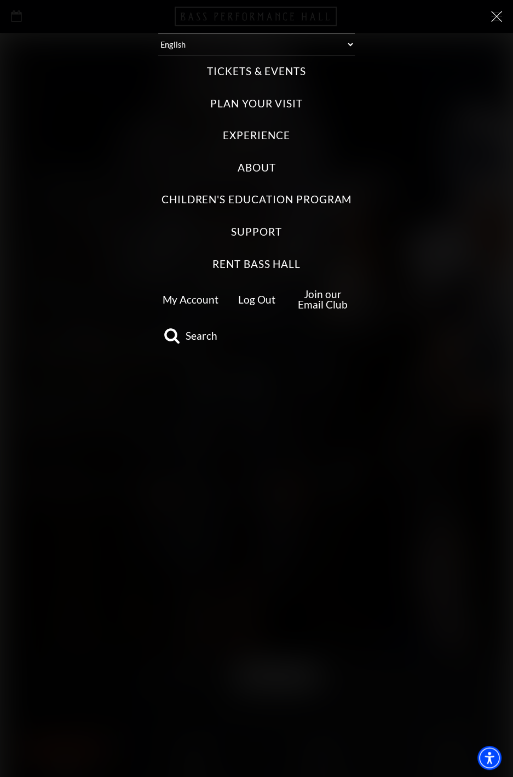
click at [279, 75] on label "Tickets & Events" at bounding box center [256, 71] width 99 height 15
click at [0, 0] on Events "Tickets & Events" at bounding box center [0, 0] width 0 height 0
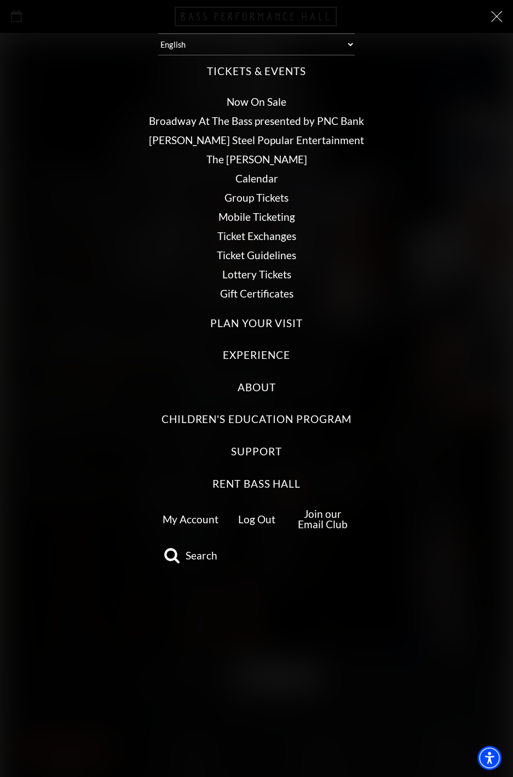
click at [193, 522] on link "My Account" at bounding box center [191, 519] width 56 height 13
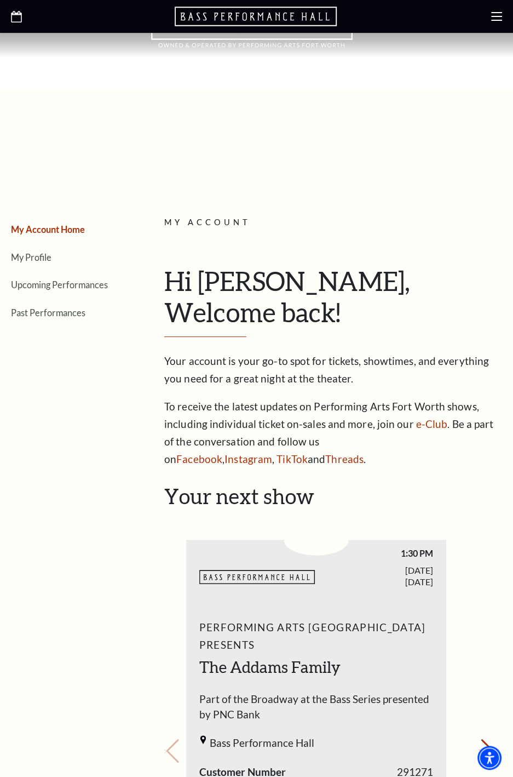
click at [31, 288] on link "Upcoming Performances" at bounding box center [59, 284] width 97 height 10
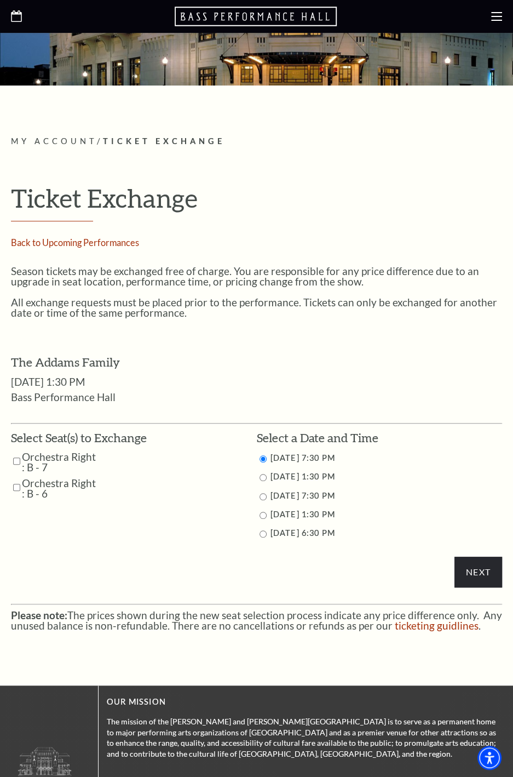
scroll to position [144, 0]
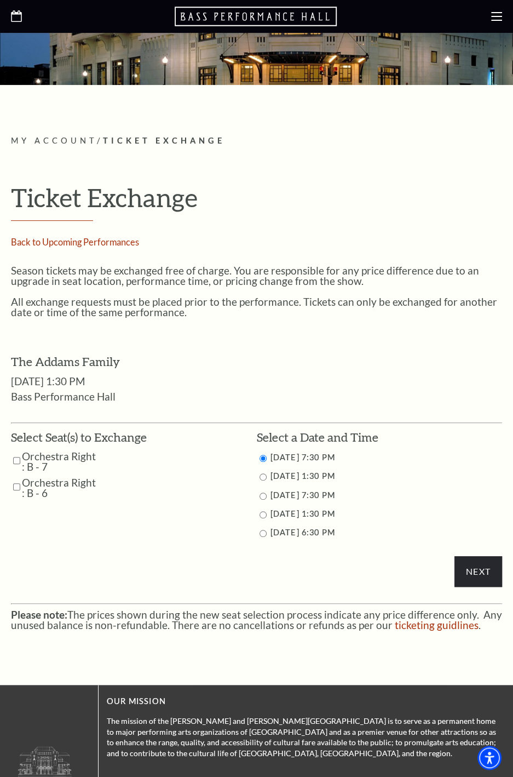
click at [18, 459] on input "Orchestra Right : B - 7" at bounding box center [16, 460] width 7 height 19
checkbox input "true"
click at [20, 487] on input "Orchestra Right : B - 6" at bounding box center [16, 486] width 7 height 19
checkbox input "true"
click at [266, 514] on input "10/26/2025 1:30 PM" at bounding box center [263, 514] width 7 height 7
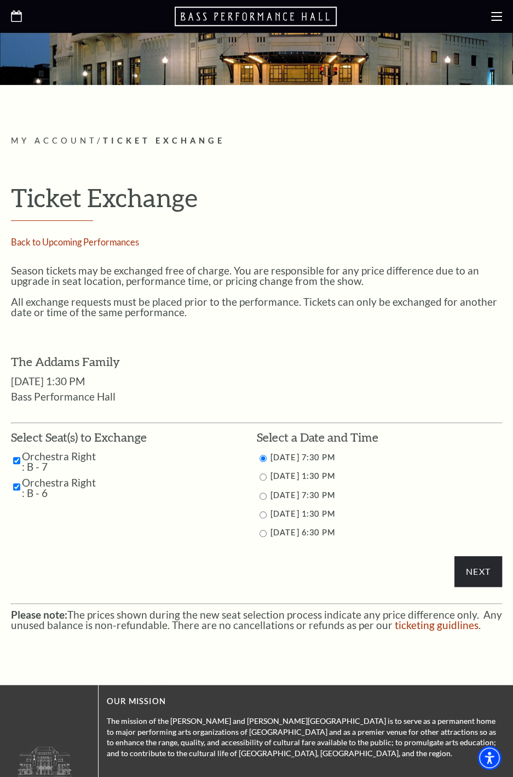
radio input "true"
click at [265, 514] on input "10/26/2025 1:30 PM" at bounding box center [263, 514] width 7 height 7
click at [264, 513] on input "10/26/2025 1:30 PM" at bounding box center [263, 514] width 7 height 7
click at [480, 572] on input "Next" at bounding box center [479, 571] width 48 height 31
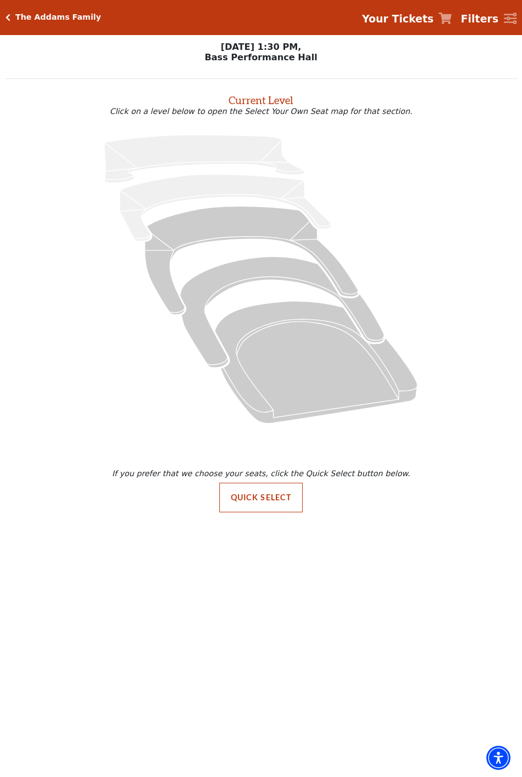
click at [328, 391] on icon "Orchestra / Parterre Circle - Seats Available: 42" at bounding box center [316, 362] width 203 height 122
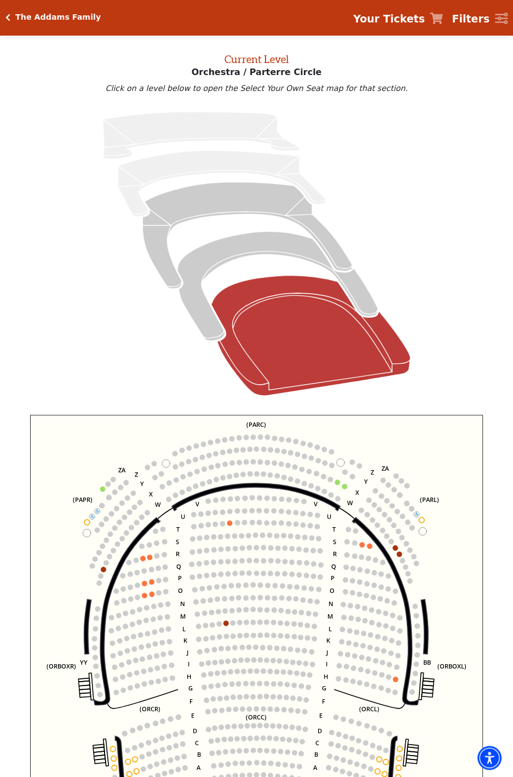
scroll to position [42, 0]
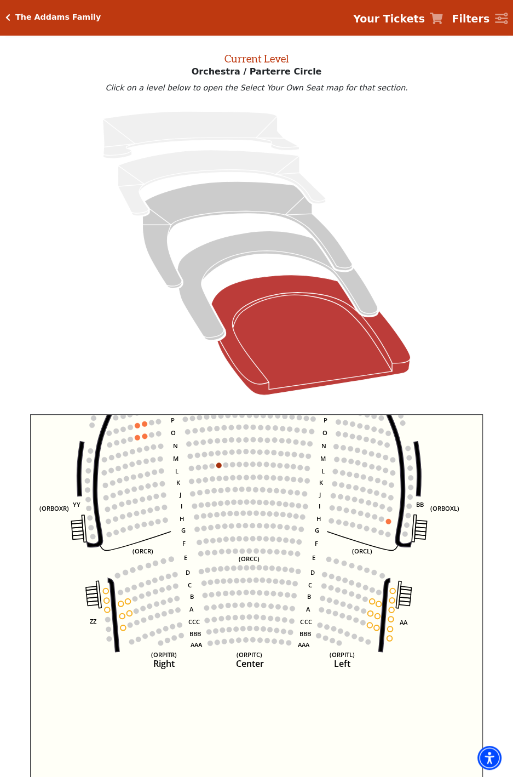
click at [25, 27] on div "The Addams Family Your Tickets Filters" at bounding box center [256, 17] width 513 height 35
click at [9, 17] on icon "Click here to go back to filters" at bounding box center [7, 18] width 5 height 8
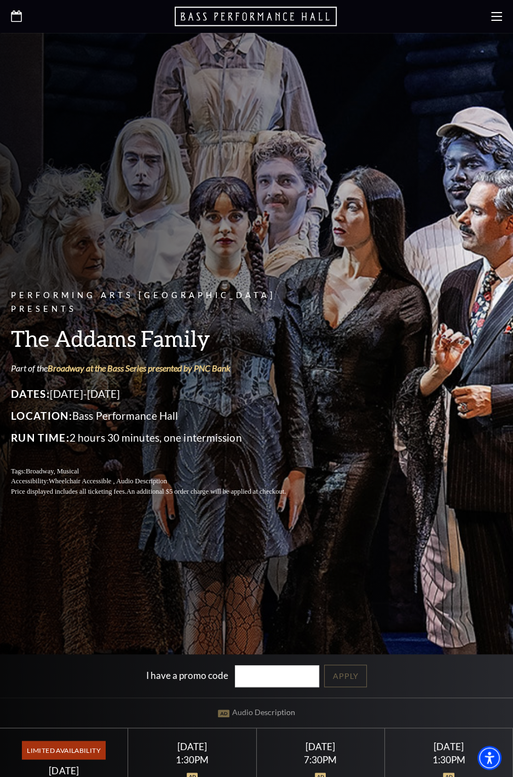
click at [15, 25] on div at bounding box center [256, 16] width 513 height 33
click at [18, 19] on icon "Open this option" at bounding box center [16, 16] width 11 height 12
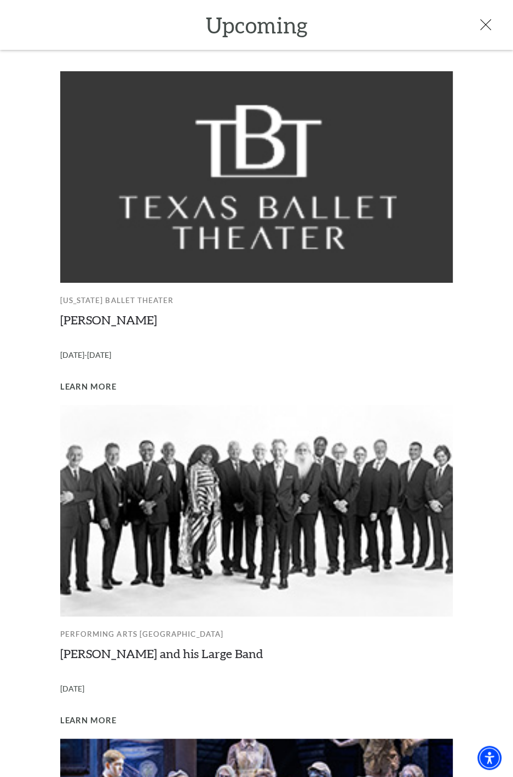
click at [483, 26] on use at bounding box center [486, 24] width 11 height 11
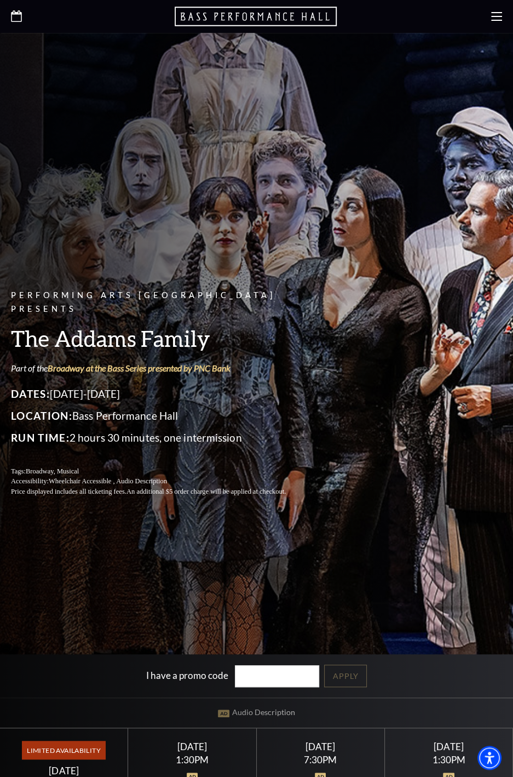
click at [22, 16] on div at bounding box center [256, 16] width 513 height 33
click at [16, 18] on icon "Open this option" at bounding box center [16, 16] width 11 height 12
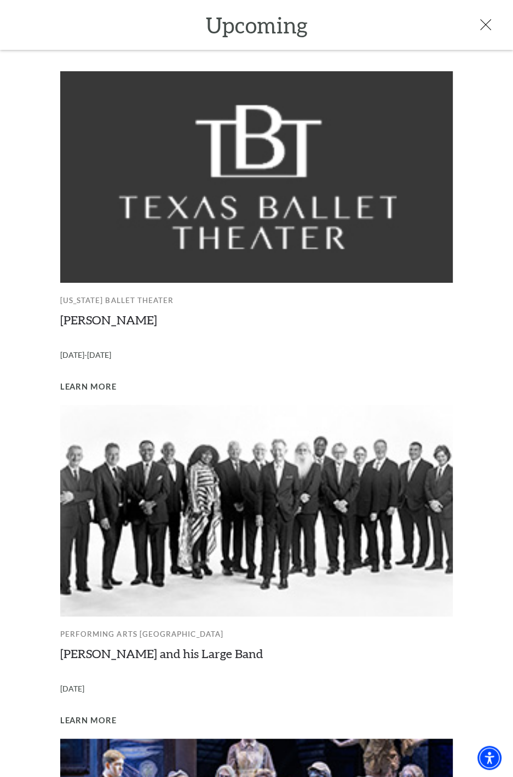
click at [485, 26] on icon at bounding box center [486, 24] width 11 height 11
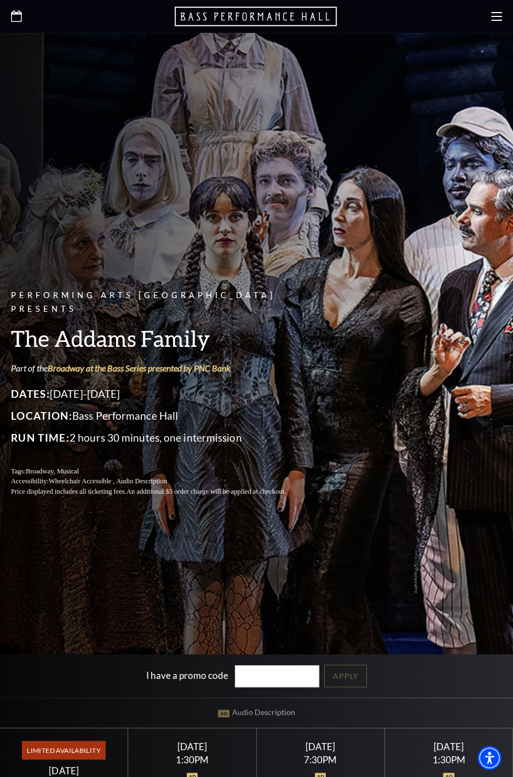
click at [499, 20] on use at bounding box center [496, 16] width 11 height 9
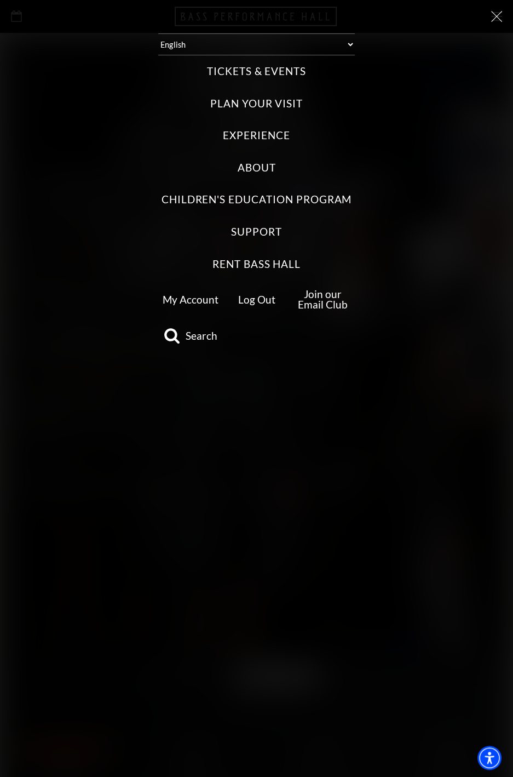
click at [179, 301] on link "My Account" at bounding box center [191, 299] width 56 height 13
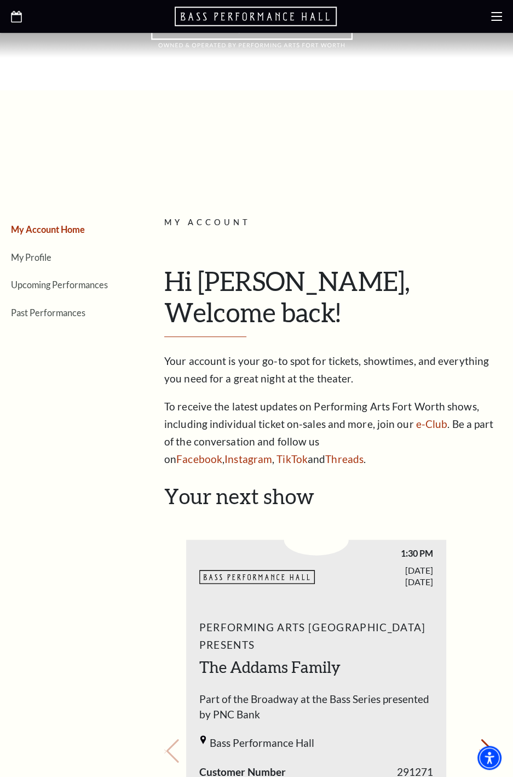
click at [42, 288] on link "Upcoming Performances" at bounding box center [59, 284] width 97 height 10
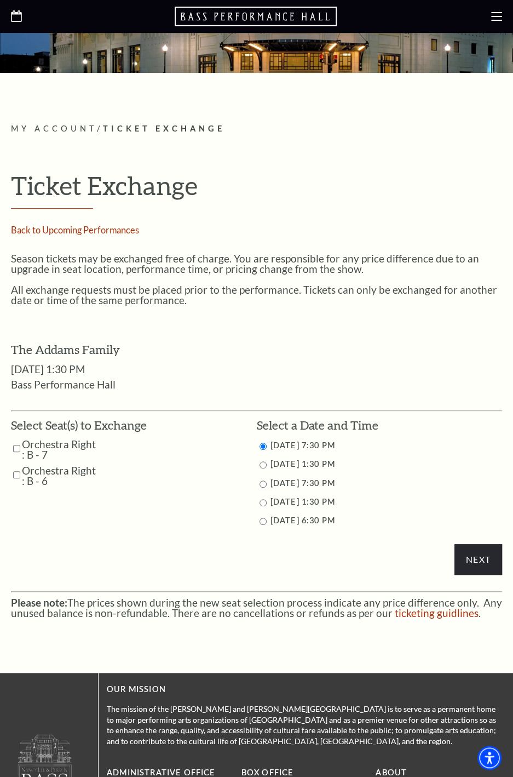
scroll to position [156, 0]
click at [16, 450] on input "Orchestra Right : B - 7" at bounding box center [16, 448] width 7 height 19
checkbox input "true"
click at [19, 474] on input "Orchestra Right : B - 6" at bounding box center [16, 474] width 7 height 19
checkbox input "true"
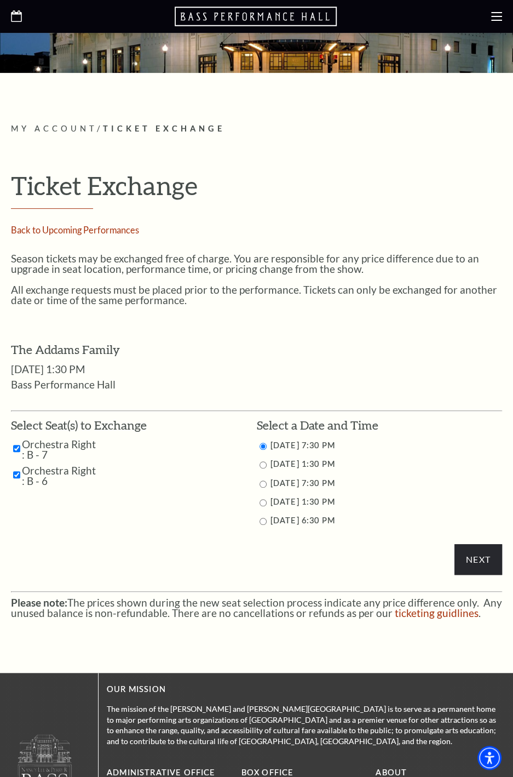
click at [339, 510] on ul "Select a Date and Time 10/24/2025 7:30 PM 10/25/2025 1:30 PM 10/25/2025 7:30 PM…" at bounding box center [380, 472] width 246 height 111
click at [263, 509] on ul "Select a Date and Time 10/24/2025 7:30 PM 10/25/2025 1:30 PM 10/25/2025 7:30 PM…" at bounding box center [380, 472] width 246 height 111
click at [262, 506] on input "10/26/2025 1:30 PM" at bounding box center [263, 502] width 7 height 7
radio input "true"
click at [67, 445] on label "Orchestra Right : B - 7" at bounding box center [59, 449] width 75 height 21
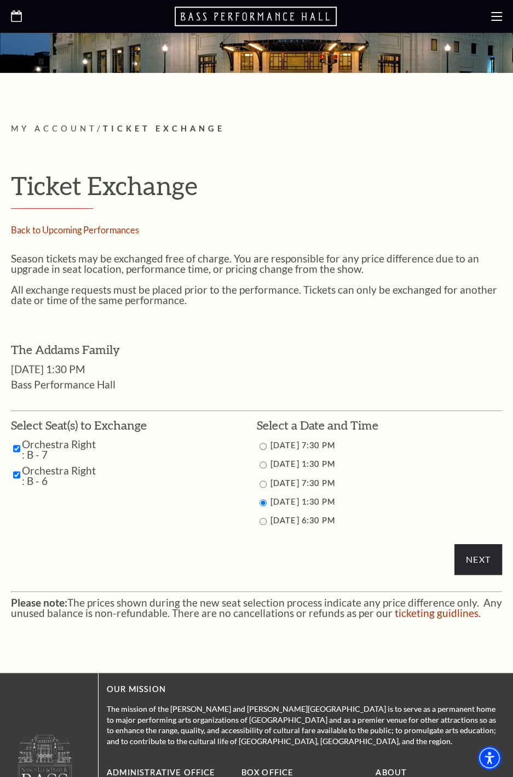
click at [61, 452] on label "Orchestra Right : B - 7" at bounding box center [59, 449] width 75 height 21
click at [105, 442] on span at bounding box center [122, 449] width 50 height 21
click at [484, 558] on input "Next" at bounding box center [479, 559] width 48 height 31
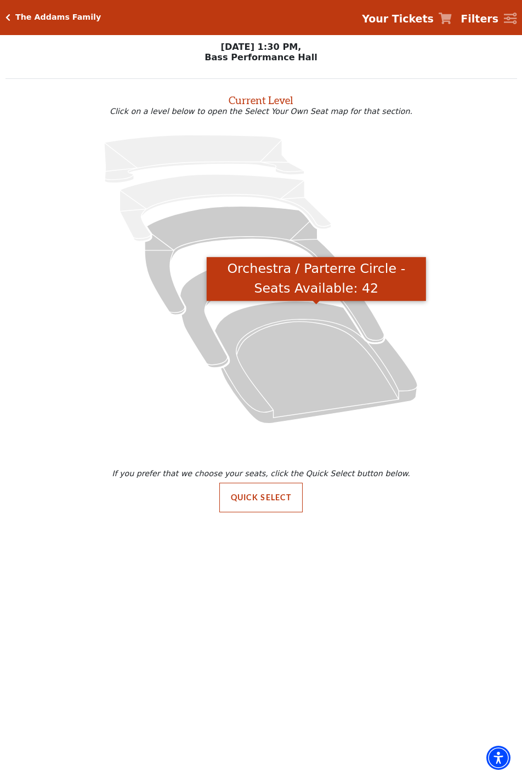
click at [311, 369] on icon "Orchestra / Parterre Circle - Seats Available: 42" at bounding box center [316, 362] width 203 height 122
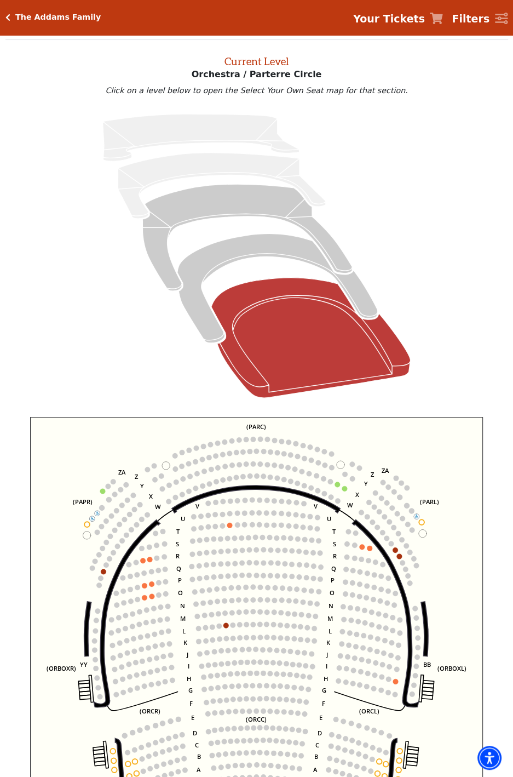
scroll to position [42, 0]
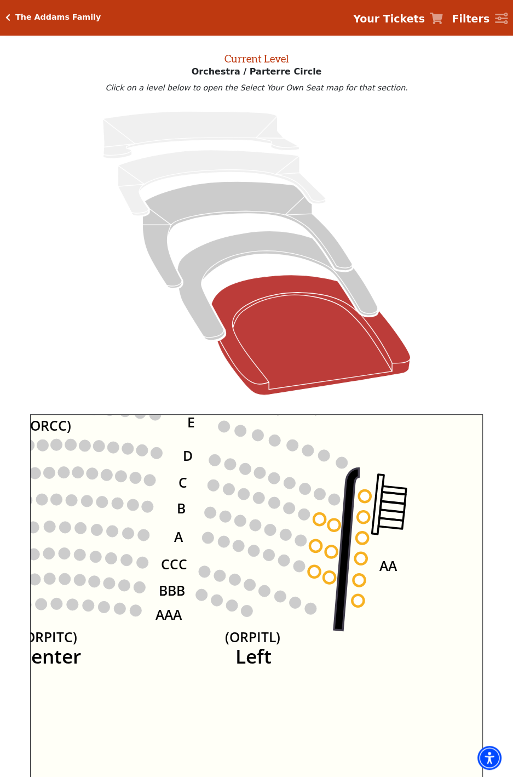
click at [365, 502] on circle at bounding box center [365, 496] width 12 height 12
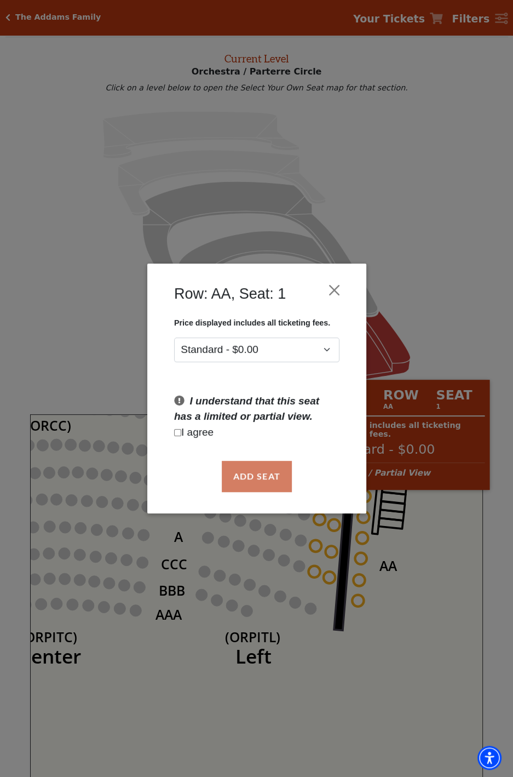
click at [180, 434] on input "Checkbox field" at bounding box center [177, 432] width 7 height 7
checkbox input "true"
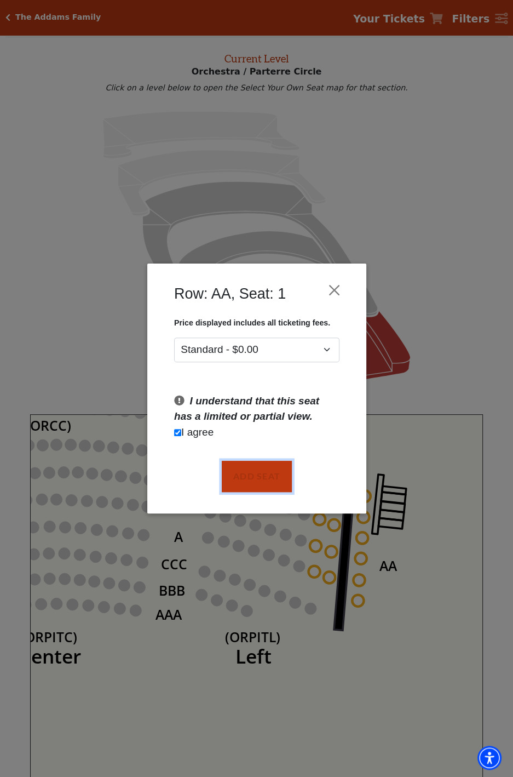
click at [262, 480] on button "Add Seat" at bounding box center [256, 476] width 70 height 31
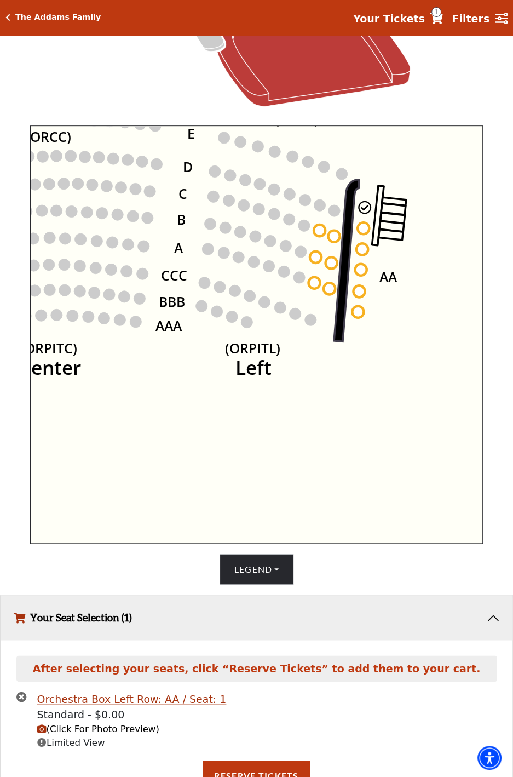
scroll to position [348, 0]
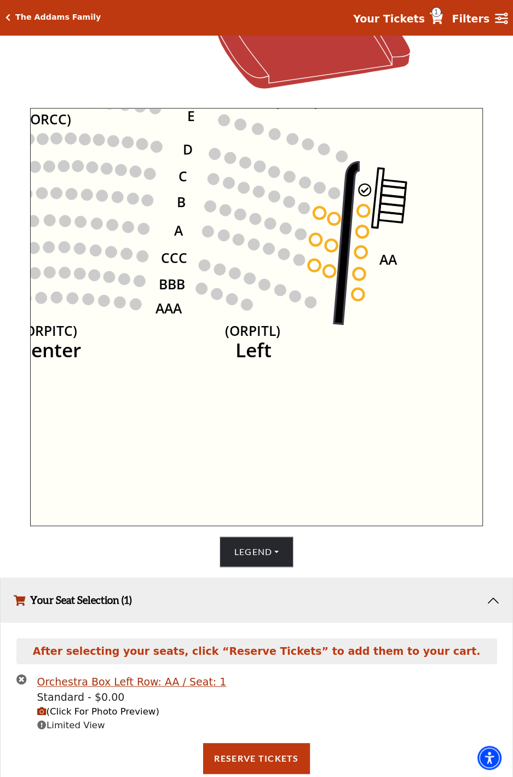
click at [361, 216] on circle at bounding box center [364, 211] width 12 height 12
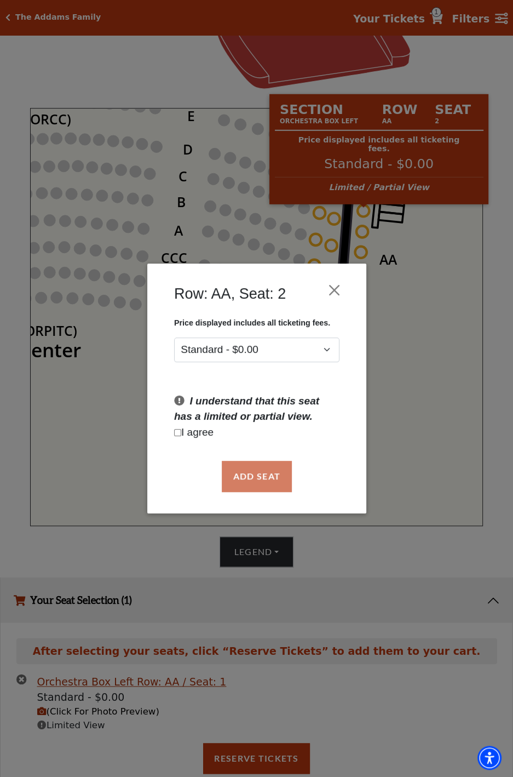
click at [178, 433] on input "Checkbox field" at bounding box center [177, 432] width 7 height 7
checkbox input "true"
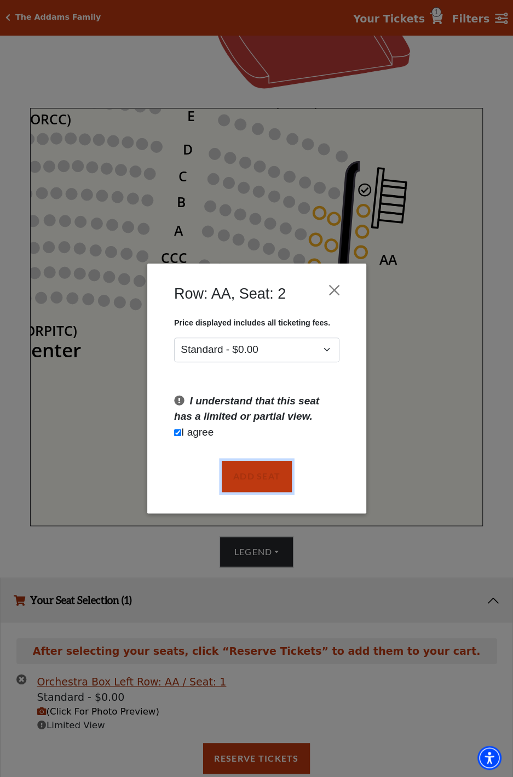
click at [263, 480] on button "Add Seat" at bounding box center [256, 476] width 70 height 31
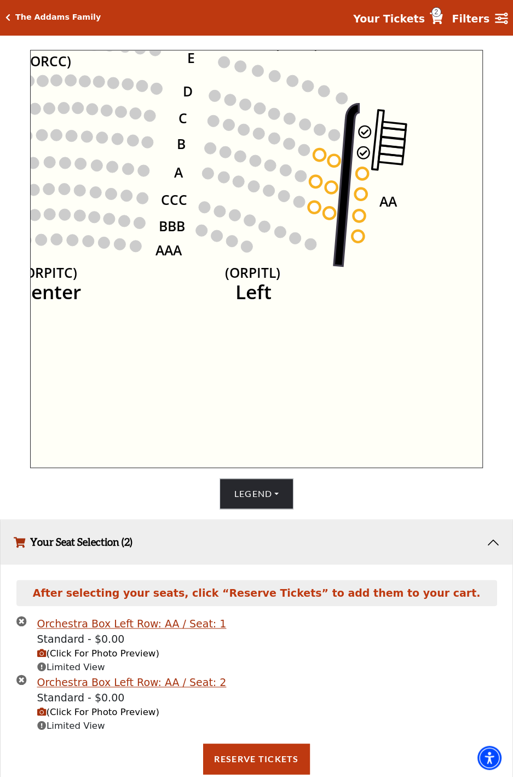
scroll to position [433, 0]
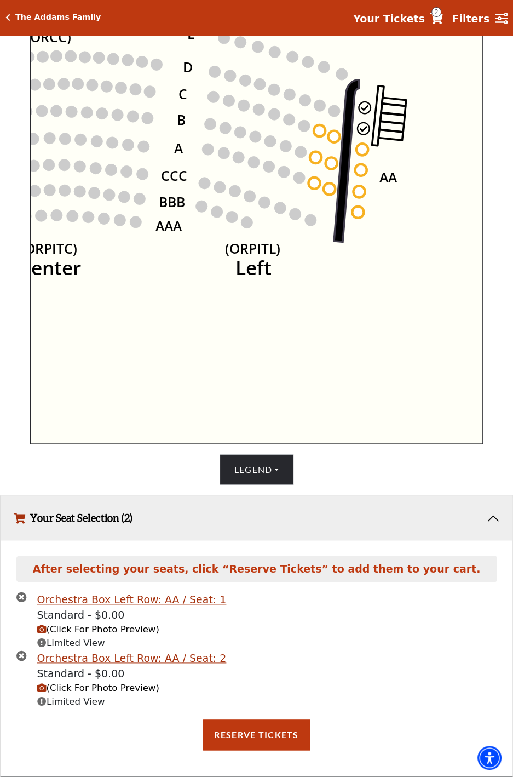
click at [118, 688] on span "(Click For Photo Preview)" at bounding box center [98, 688] width 122 height 10
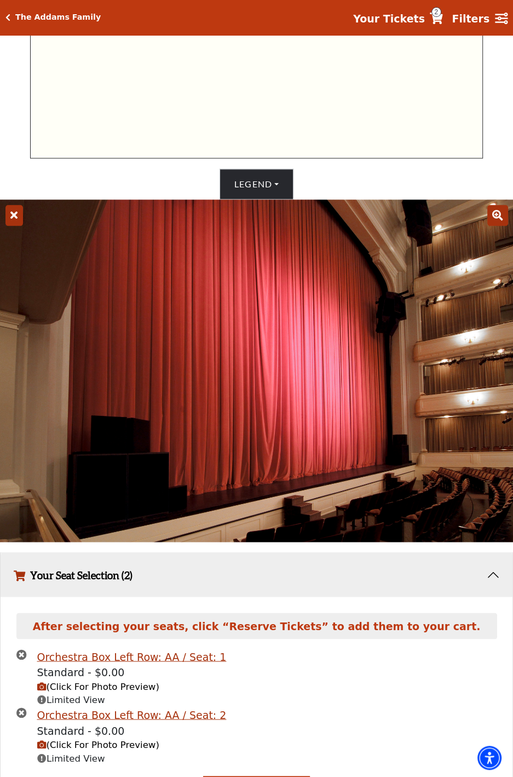
scroll to position [775, 0]
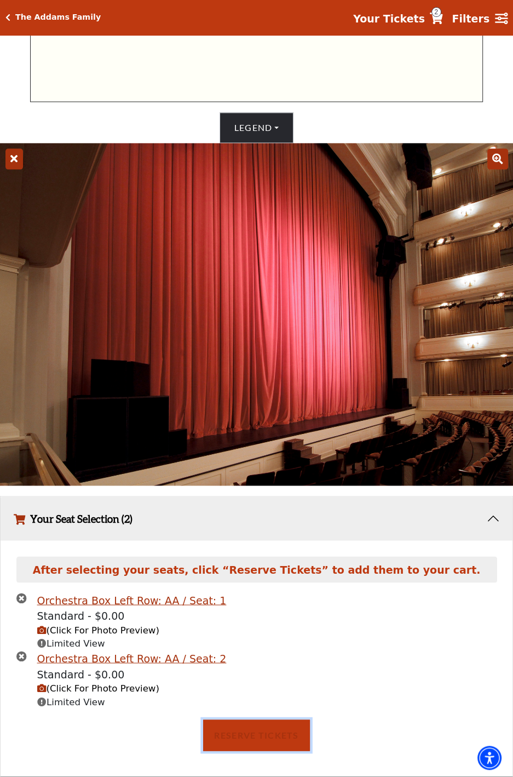
click at [257, 739] on button "Reserve Tickets" at bounding box center [256, 734] width 106 height 31
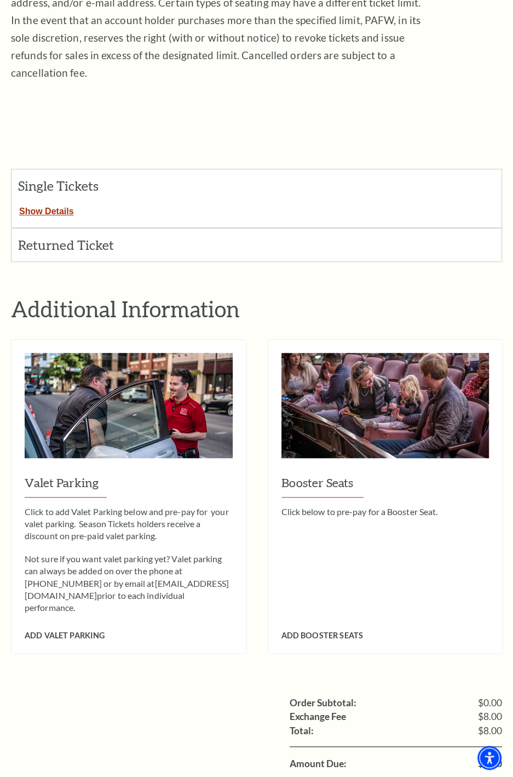
scroll to position [291, 0]
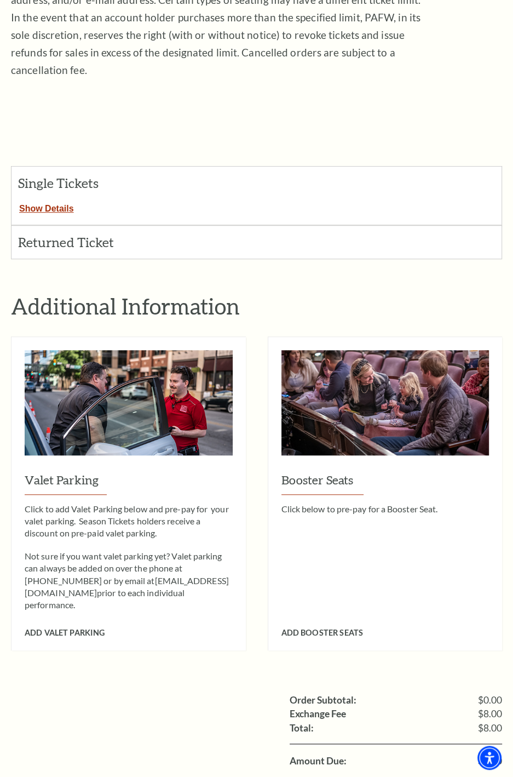
click at [457, 512] on div "Booster Seats Click below to pre-pay for a Booster Seat." at bounding box center [386, 542] width 208 height 140
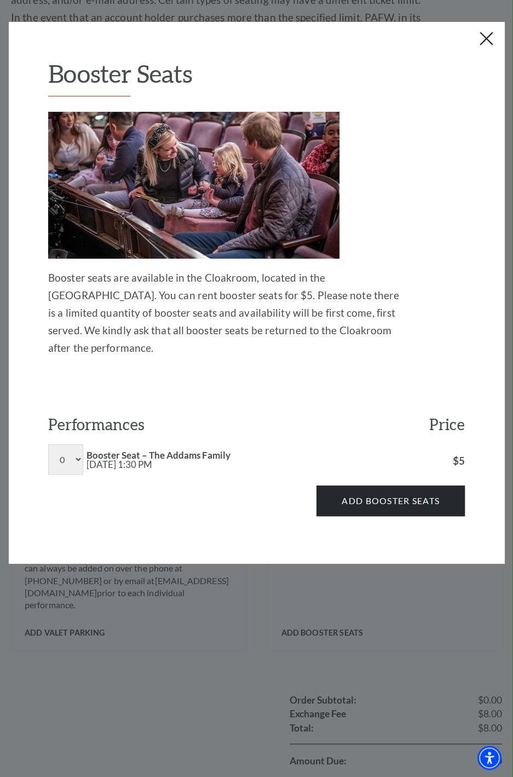
click at [455, 474] on div "Add Booster Seats" at bounding box center [256, 495] width 417 height 42
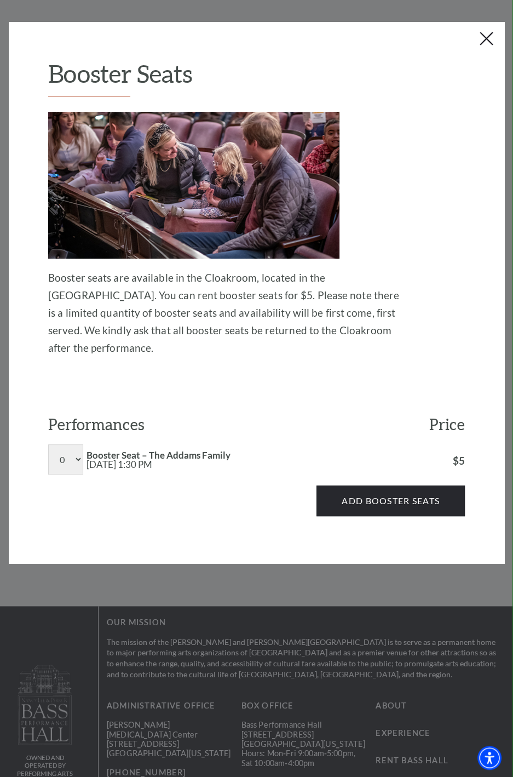
scroll to position [567, 0]
click at [485, 44] on button "Close this dialog window" at bounding box center [487, 40] width 18 height 18
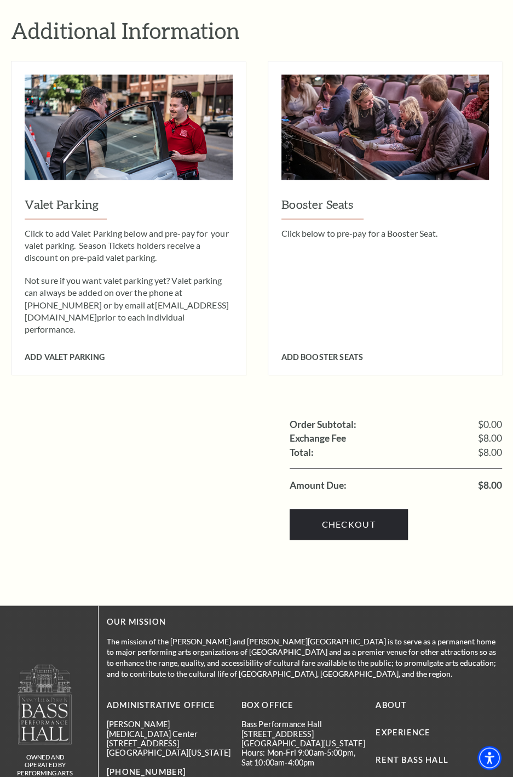
click at [375, 509] on link "Checkout" at bounding box center [349, 524] width 118 height 31
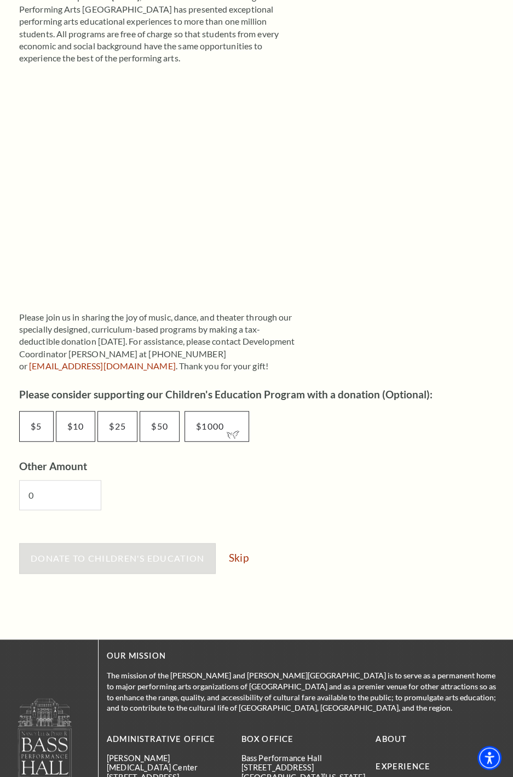
scroll to position [303, 0]
click at [236, 562] on link "Skip" at bounding box center [238, 557] width 19 height 10
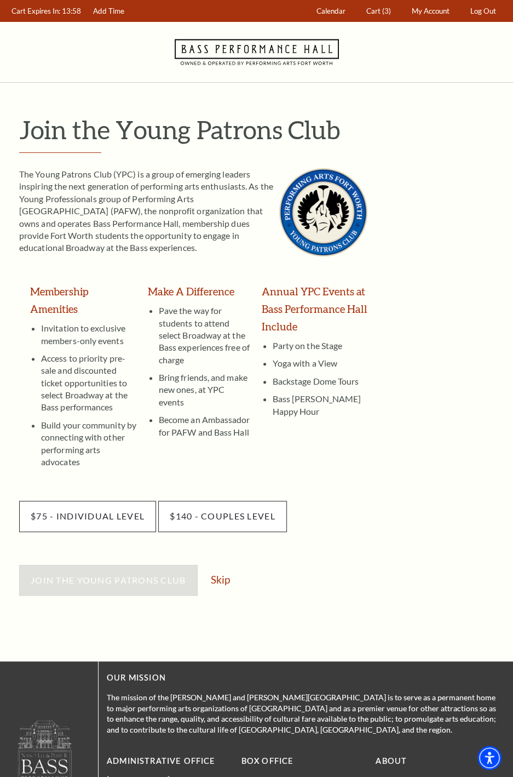
click at [218, 574] on link "Skip" at bounding box center [220, 579] width 19 height 10
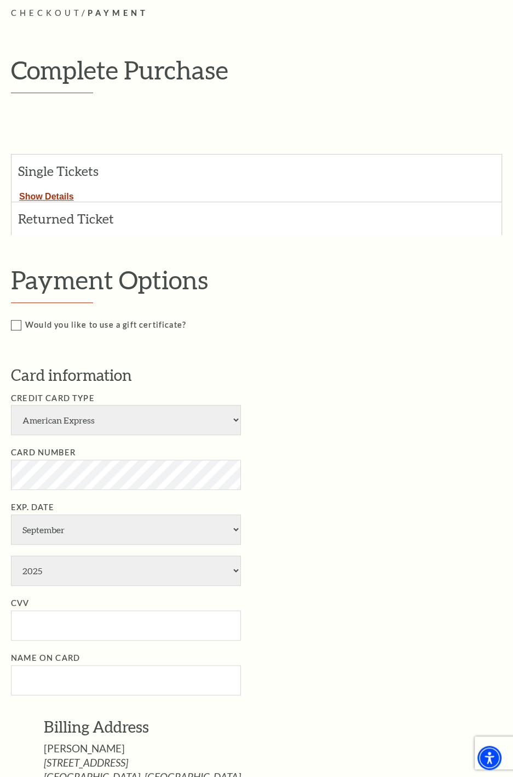
scroll to position [153, 0]
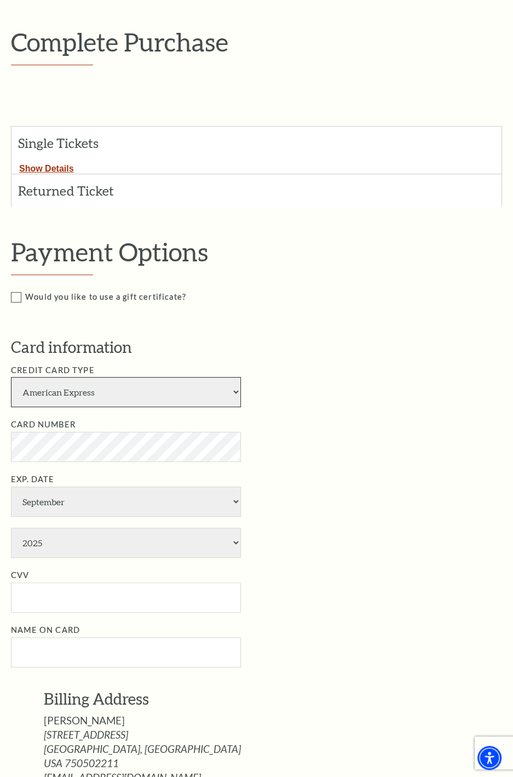
click at [62, 397] on select "American Express Visa Master Card Discover" at bounding box center [126, 392] width 230 height 30
click at [192, 344] on h3 "Card information" at bounding box center [264, 347] width 507 height 22
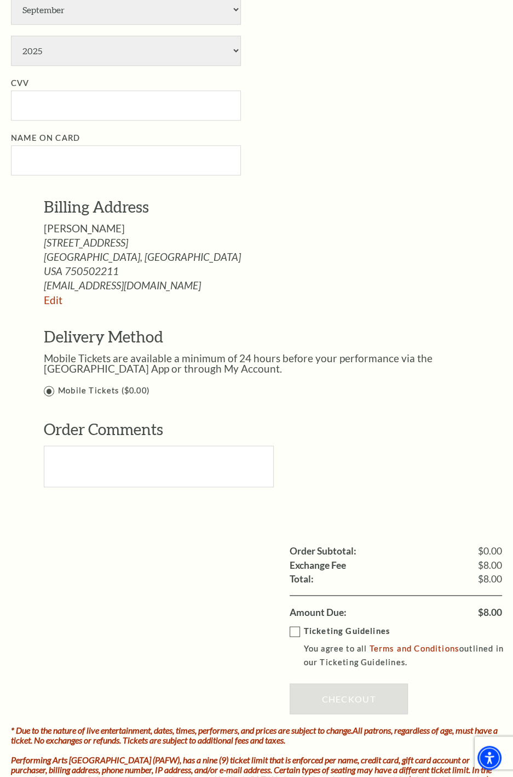
scroll to position [665, 0]
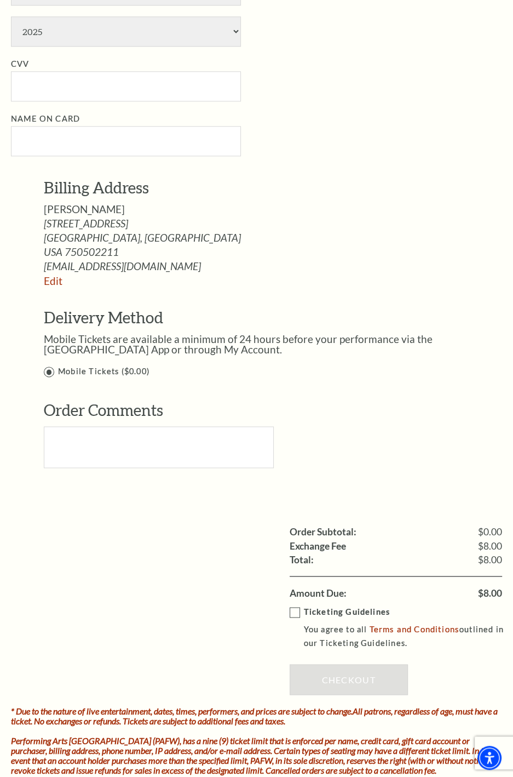
click at [298, 612] on label "Ticketing Guidelines You agree to all Terms and Conditions outlined in our Tick…" at bounding box center [404, 627] width 228 height 44
click at [0, 0] on input "Ticketing Guidelines You agree to all Terms and Conditions outlined in our Tick…" at bounding box center [0, 0] width 0 height 0
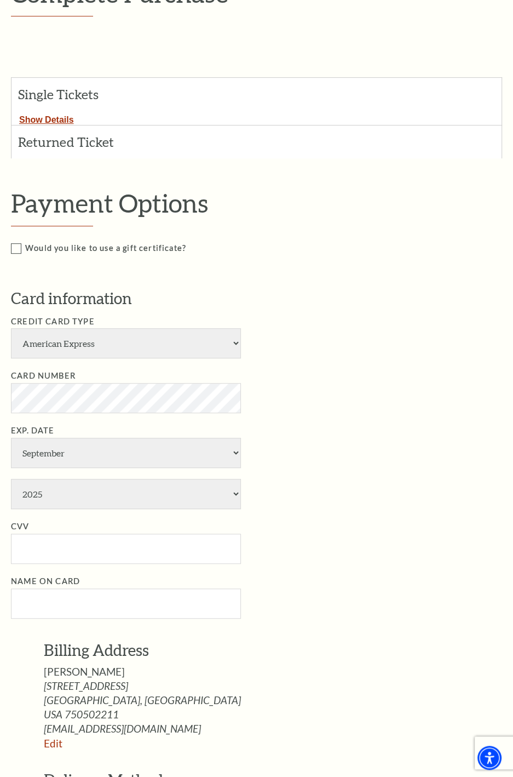
scroll to position [215, 0]
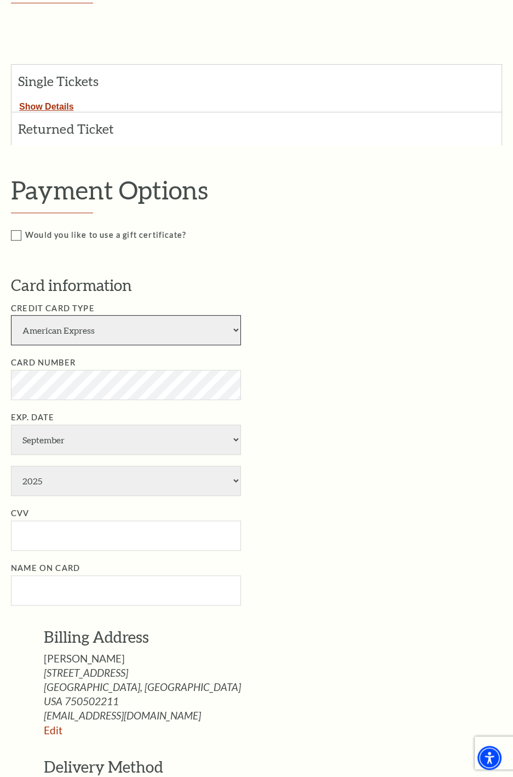
click at [199, 335] on select "American Express Visa Master Card Discover" at bounding box center [126, 330] width 230 height 30
select select "25"
click at [11, 315] on select "American Express Visa Master Card Discover" at bounding box center [126, 330] width 230 height 30
click at [100, 444] on select "January February March April May June July August September October November De…" at bounding box center [126, 440] width 230 height 30
select select "12"
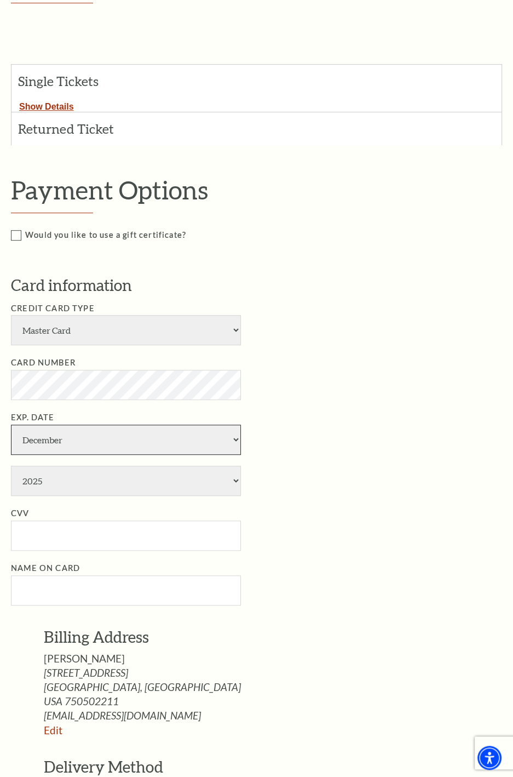
click at [11, 425] on select "January February March April May June July August September October November De…" at bounding box center [126, 440] width 230 height 30
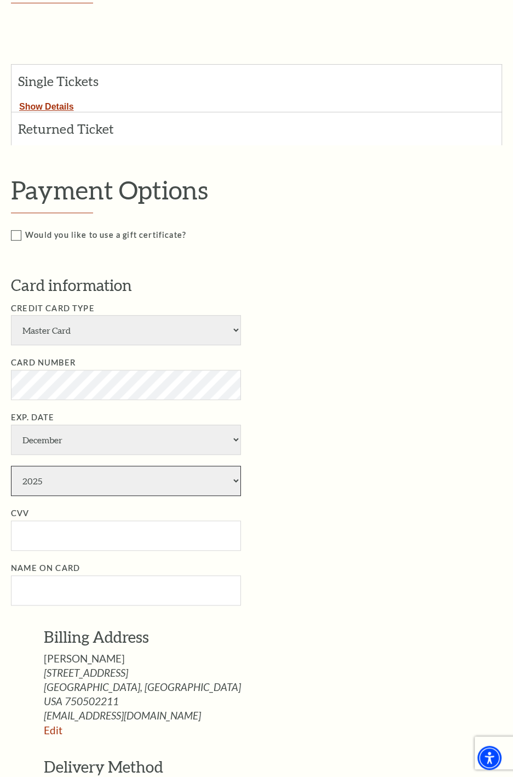
click at [127, 481] on select "2025 2026 2027 2028 2029 2030 2031 2032 2033 2034" at bounding box center [126, 481] width 230 height 30
click at [11, 466] on select "2025 2026 2027 2028 2029 2030 2031 2032 2033 2034" at bounding box center [126, 481] width 230 height 30
click at [100, 487] on select "2025 2026 2027 2028 2029 2030 2031 2032 2033 2034" at bounding box center [126, 481] width 230 height 30
select select "2026"
click at [11, 466] on select "2025 2026 2027 2028 2029 2030 2031 2032 2033 2034" at bounding box center [126, 481] width 230 height 30
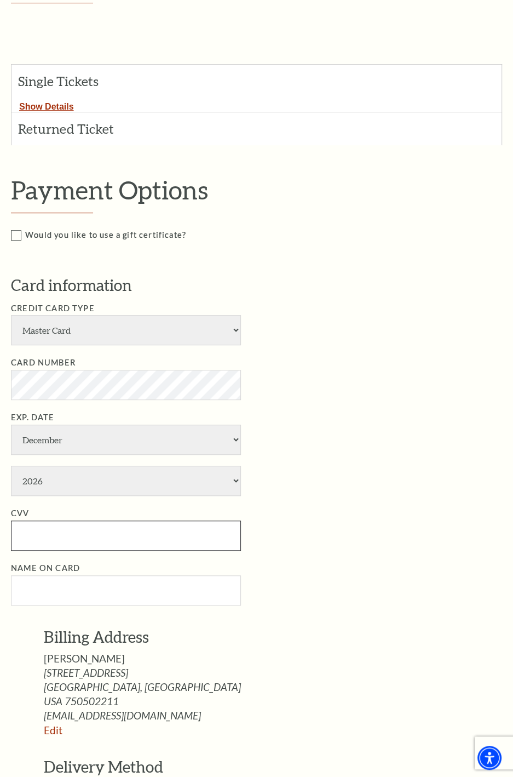
click at [87, 537] on input "CVV" at bounding box center [126, 536] width 230 height 30
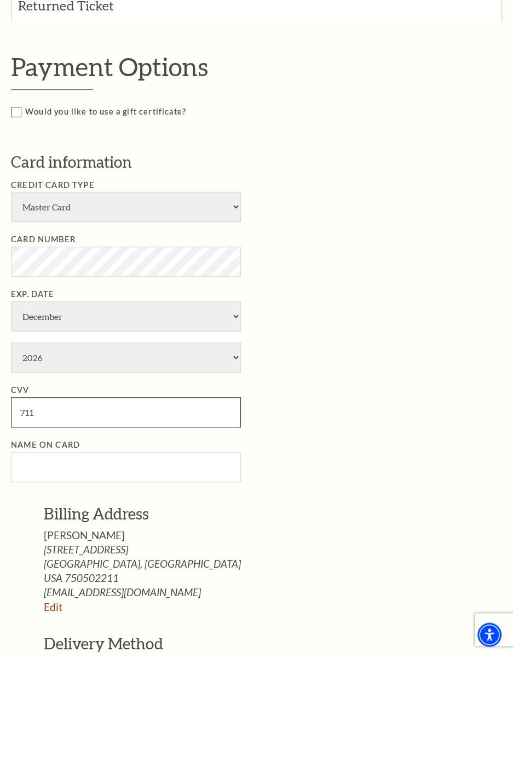
type input "711"
click at [105, 590] on input "Name on Card" at bounding box center [126, 590] width 230 height 30
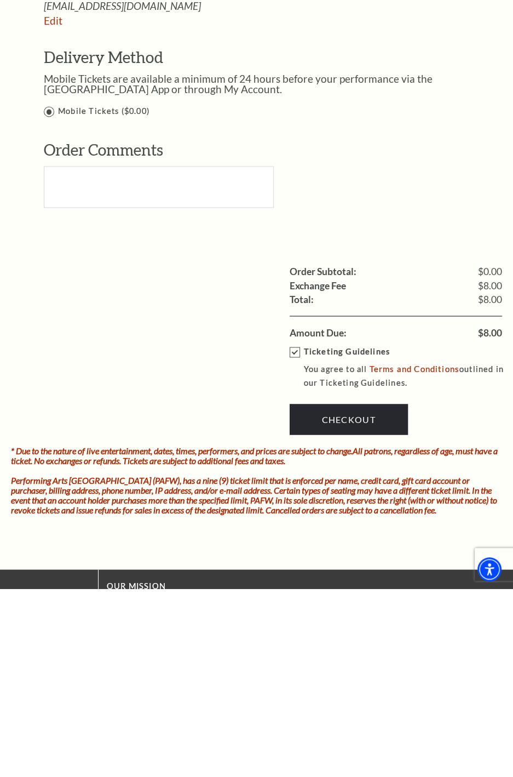
scroll to position [737, 0]
type input "[PERSON_NAME]"
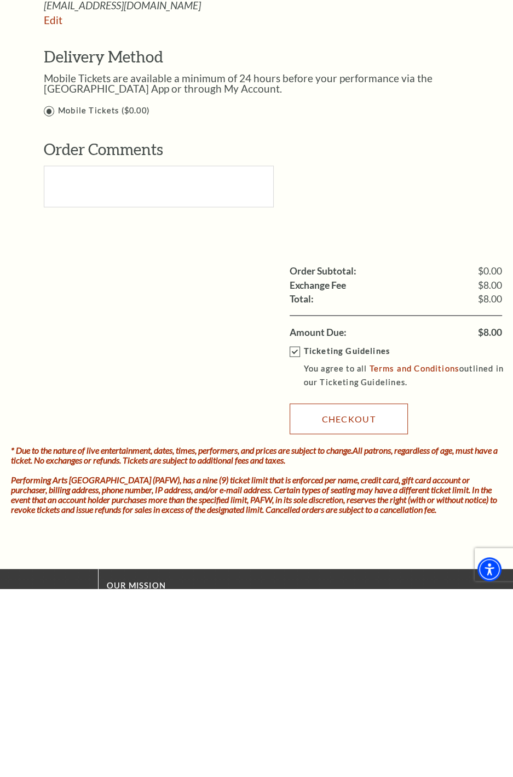
click at [368, 609] on link "Checkout" at bounding box center [349, 607] width 118 height 31
